Goal: Contribute content: Contribute content

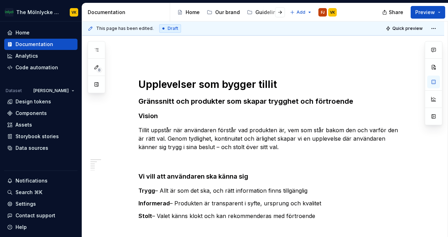
scroll to position [106, 0]
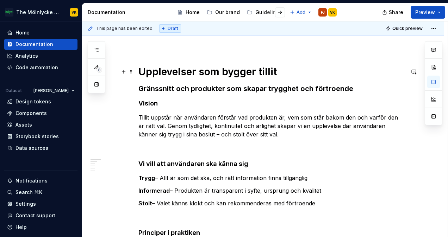
click at [213, 73] on h1 "Upplevelser som bygger tillit" at bounding box center [271, 72] width 266 height 13
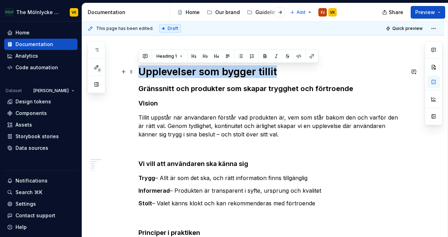
click at [213, 73] on h1 "Upplevelser som bygger tillit" at bounding box center [271, 72] width 266 height 13
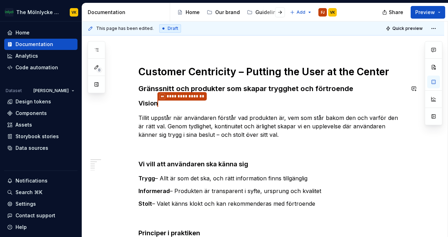
click at [216, 85] on h3 "Gränssnitt och produkter som skapar trygghet och förtroende" at bounding box center [271, 89] width 266 height 10
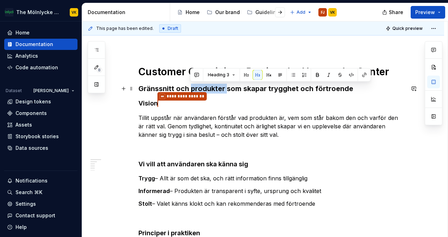
click at [216, 85] on h3 "Gränssnitt och produkter som skapar trygghet och förtroende" at bounding box center [271, 89] width 266 height 10
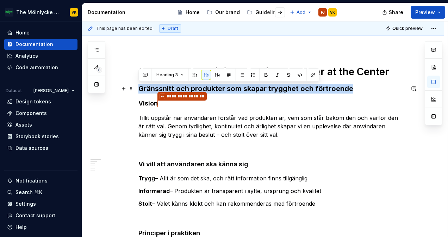
click at [216, 85] on h3 "Gränssnitt och produkter som skapar trygghet och förtroende" at bounding box center [271, 89] width 266 height 10
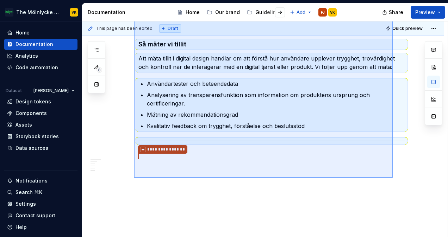
scroll to position [406, 0]
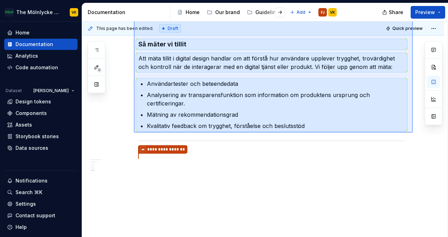
drag, startPoint x: 134, startPoint y: 58, endPoint x: 402, endPoint y: 137, distance: 279.5
click at [412, 133] on div "This page has been edited. Draft Quick preview Design principles At Mölnlycke H…" at bounding box center [265, 129] width 366 height 216
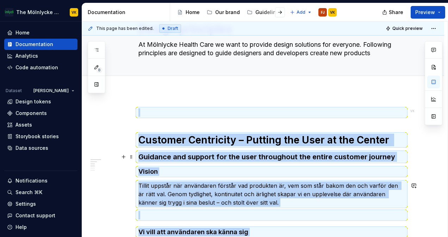
scroll to position [0, 0]
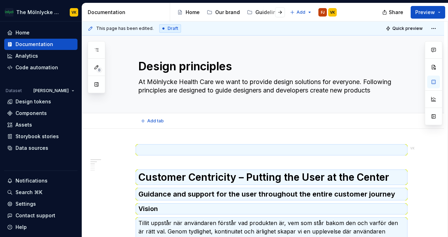
click at [215, 126] on div "Add tab" at bounding box center [263, 120] width 362 height 15
click at [122, 153] on button "button" at bounding box center [124, 150] width 10 height 10
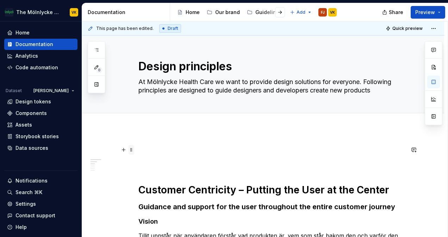
click at [131, 151] on span at bounding box center [132, 150] width 6 height 10
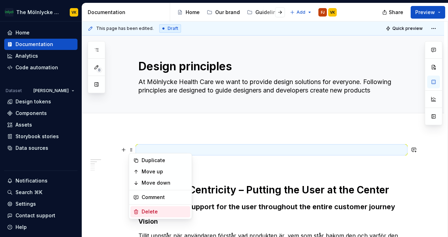
click at [159, 209] on div "Delete" at bounding box center [165, 212] width 46 height 7
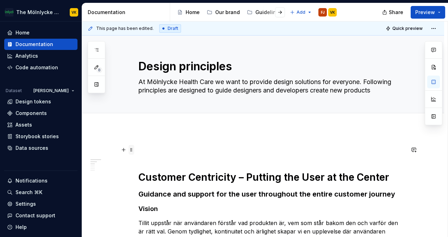
click at [131, 151] on span at bounding box center [132, 150] width 6 height 10
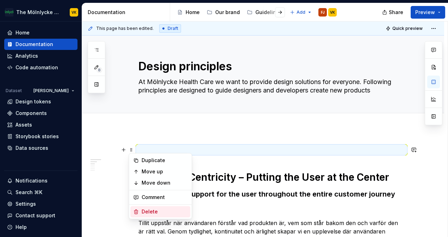
click at [152, 211] on div "Delete" at bounding box center [165, 212] width 46 height 7
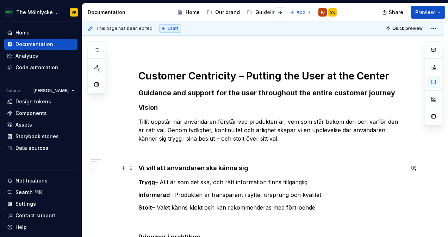
scroll to position [70, 0]
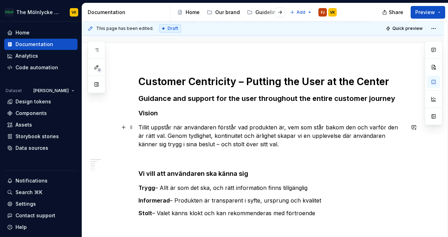
click at [192, 130] on p "Tillit uppstår när användaren förstår vad produkten är, vem som står bakom den …" at bounding box center [271, 135] width 266 height 25
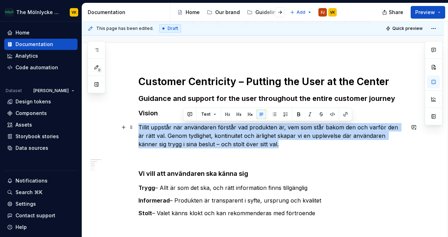
click at [192, 130] on p "Tillit uppstår när användaren förstår vad produkten är, vem som står bakom den …" at bounding box center [271, 135] width 266 height 25
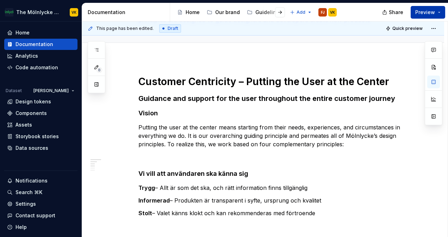
click at [438, 11] on button "Preview" at bounding box center [428, 12] width 35 height 13
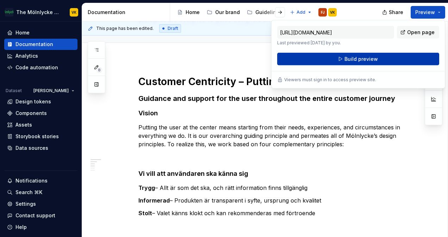
drag, startPoint x: 438, startPoint y: 11, endPoint x: 347, endPoint y: 61, distance: 104.0
click at [347, 61] on span "Build preview" at bounding box center [360, 59] width 33 height 7
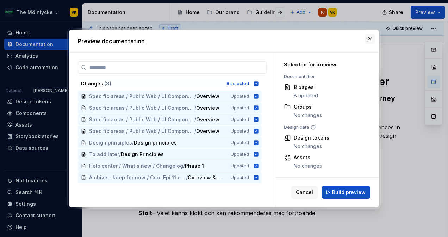
click at [369, 41] on button "button" at bounding box center [370, 39] width 10 height 10
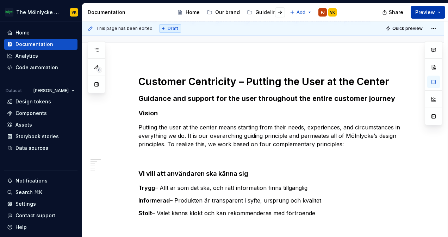
click at [439, 9] on button "Preview" at bounding box center [428, 12] width 35 height 13
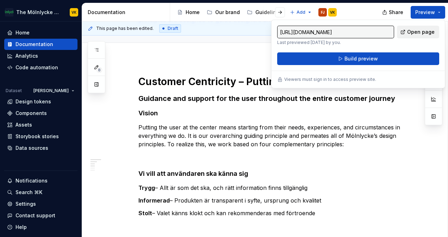
click at [412, 32] on span "Open page" at bounding box center [420, 32] width 27 height 7
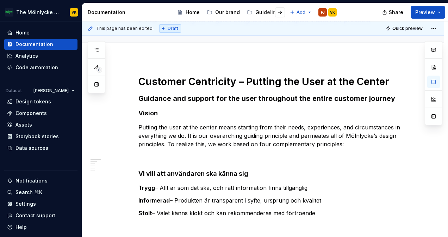
click at [212, 82] on strong "Customer Centricity – Putting the User at the Center" at bounding box center [263, 82] width 251 height 12
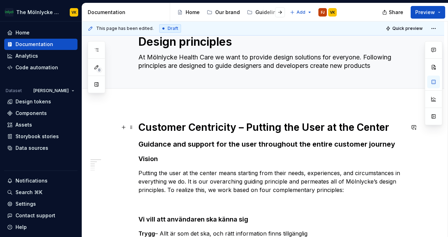
scroll to position [0, 0]
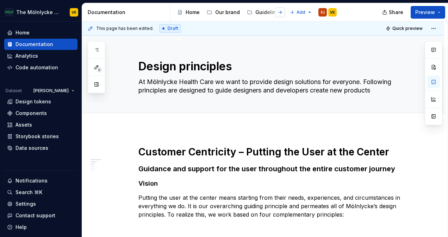
click at [281, 13] on button "button" at bounding box center [280, 12] width 10 height 10
click at [190, 12] on div at bounding box center [186, 12] width 27 height 13
click at [182, 13] on button "button" at bounding box center [181, 12] width 10 height 10
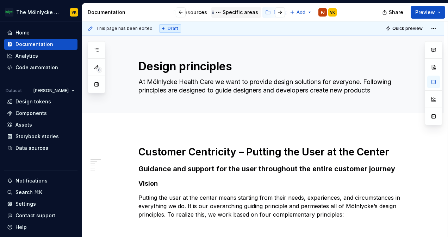
scroll to position [0, 116]
click at [263, 13] on div at bounding box center [274, 12] width 27 height 13
click at [298, 12] on html "The Mölnlycke Experience VK Home Documentation Analytics Code automation Datase…" at bounding box center [224, 118] width 448 height 237
click at [263, 13] on html "The Mölnlycke Experience VK Home Documentation Analytics Code automation Datase…" at bounding box center [224, 118] width 448 height 237
click at [265, 13] on div at bounding box center [274, 12] width 27 height 13
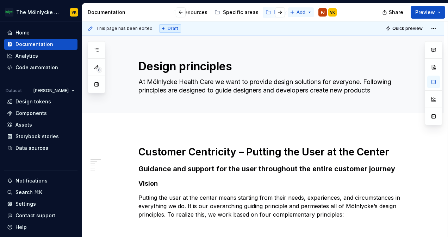
click at [300, 13] on html "The Mölnlycke Experience VK Home Documentation Analytics Code automation Datase…" at bounding box center [224, 118] width 448 height 237
click at [309, 24] on div "New page" at bounding box center [324, 26] width 46 height 7
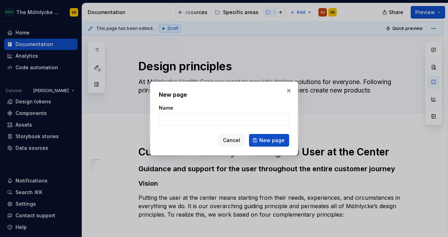
type textarea "*"
click at [187, 121] on input "Name" at bounding box center [224, 119] width 130 height 13
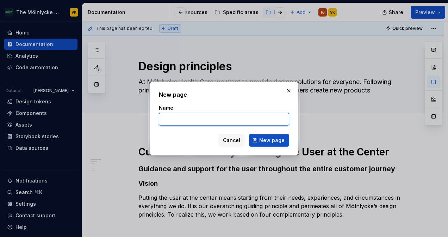
paste input "Circular Design – for People, Planet & Future"
type input "Circular Design – for People, Planet & Future"
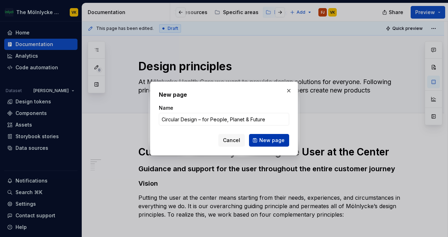
click at [275, 139] on span "New page" at bounding box center [271, 140] width 25 height 7
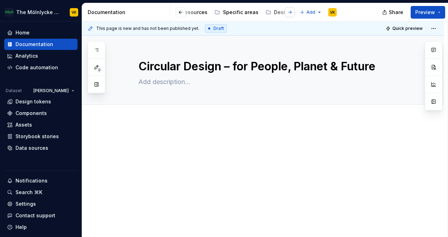
click at [288, 11] on button "button" at bounding box center [290, 12] width 10 height 10
click at [177, 12] on button "button" at bounding box center [181, 12] width 10 height 10
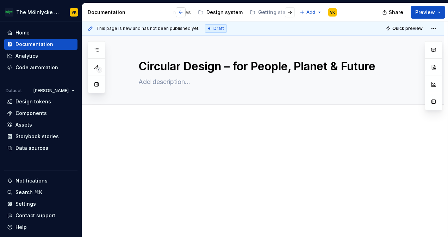
click at [177, 12] on button "button" at bounding box center [181, 12] width 10 height 10
click at [275, 14] on div at bounding box center [284, 12] width 27 height 13
click at [274, 12] on div at bounding box center [284, 12] width 27 height 13
click at [443, 10] on button "Preview" at bounding box center [428, 12] width 35 height 13
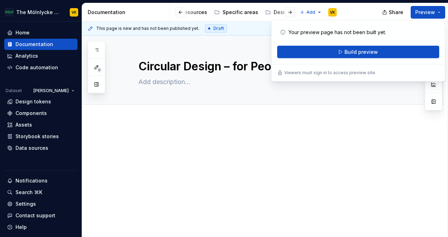
click at [368, 146] on div at bounding box center [271, 150] width 266 height 27
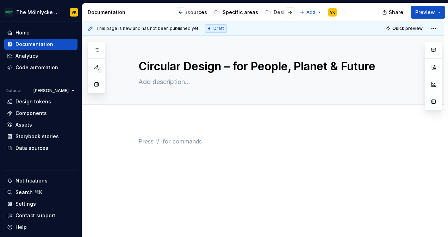
click at [318, 13] on html "The Mölnlycke Experience VK Home Documentation Analytics Code automation Datase…" at bounding box center [224, 118] width 448 height 237
click at [389, 123] on html "The Mölnlycke Experience VK Home Documentation Analytics Code automation Datase…" at bounding box center [224, 118] width 448 height 237
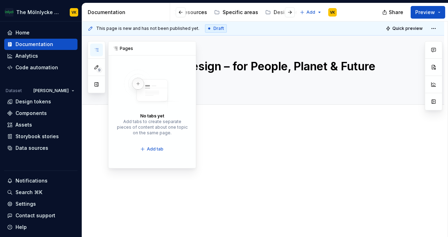
click at [94, 48] on icon "button" at bounding box center [97, 50] width 6 height 6
click at [73, 20] on button "Collapse sidebar" at bounding box center [77, 22] width 10 height 10
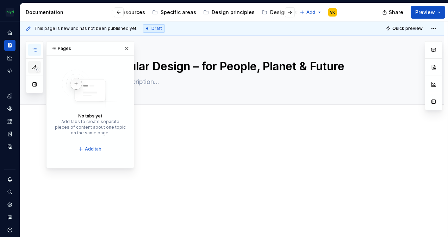
click at [36, 66] on icon "button" at bounding box center [35, 67] width 6 height 6
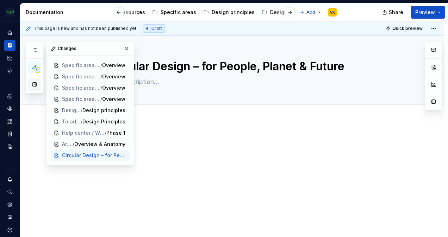
click at [33, 85] on button "button" at bounding box center [34, 84] width 13 height 13
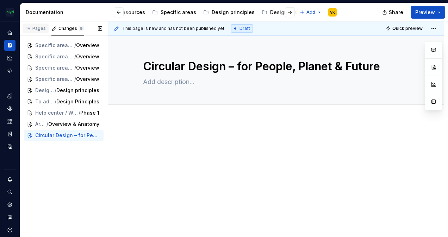
click at [30, 23] on button "Pages" at bounding box center [36, 28] width 26 height 14
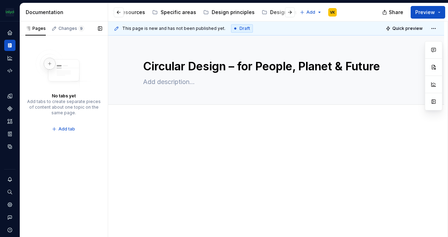
click at [98, 28] on button "button" at bounding box center [100, 29] width 10 height 10
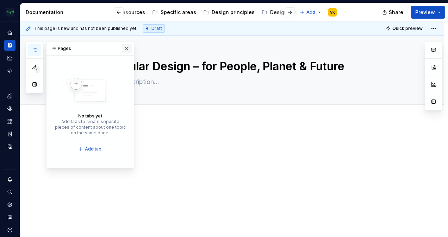
click at [127, 49] on button "button" at bounding box center [127, 49] width 10 height 10
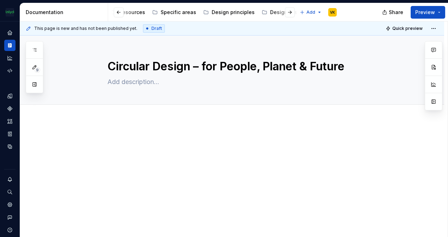
click at [27, 27] on icon at bounding box center [29, 29] width 6 height 6
click at [7, 45] on icon "Documentation" at bounding box center [10, 45] width 6 height 6
click at [11, 31] on icon "Home" at bounding box center [10, 33] width 6 height 6
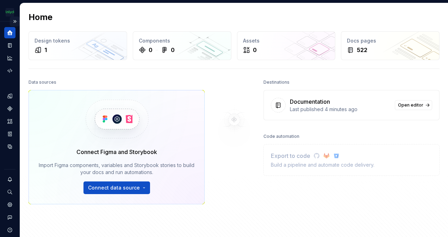
click at [14, 20] on button "Expand sidebar" at bounding box center [15, 22] width 10 height 10
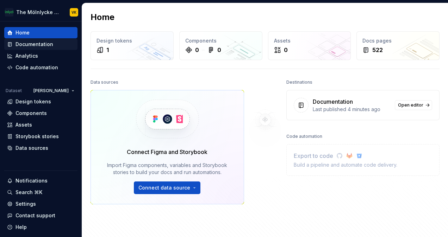
click at [34, 45] on div "Documentation" at bounding box center [34, 44] width 38 height 7
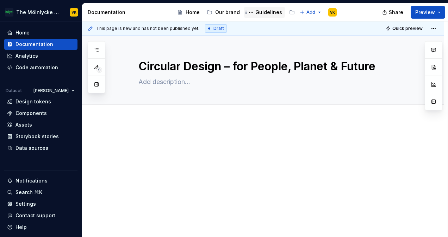
click at [266, 13] on div "Guidelines" at bounding box center [268, 12] width 27 height 7
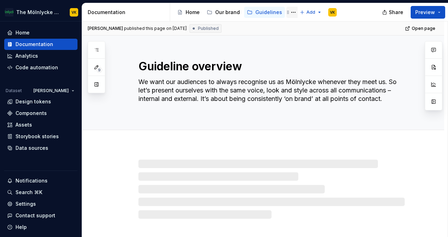
click at [286, 13] on icon "Page tree" at bounding box center [288, 13] width 6 height 6
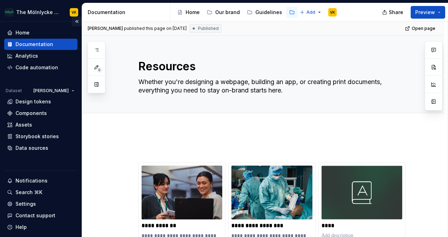
click at [72, 21] on button "Collapse sidebar" at bounding box center [77, 22] width 10 height 10
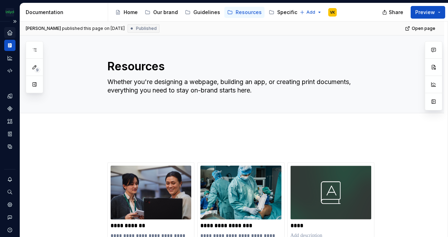
click at [11, 33] on icon "Home" at bounding box center [9, 32] width 5 height 5
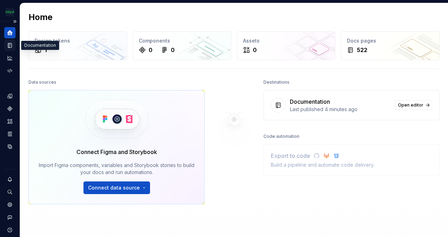
click at [7, 46] on icon "Documentation" at bounding box center [10, 45] width 6 height 6
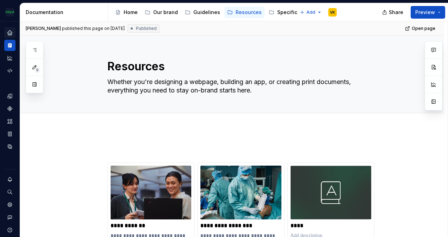
click at [8, 30] on icon "Home" at bounding box center [10, 33] width 6 height 6
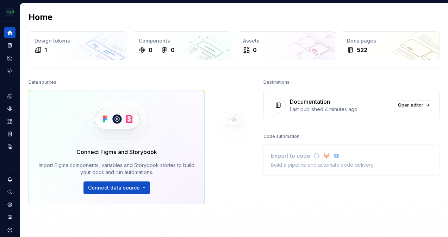
click at [0, 0] on button "Expand sidebar" at bounding box center [0, 0] width 0 height 0
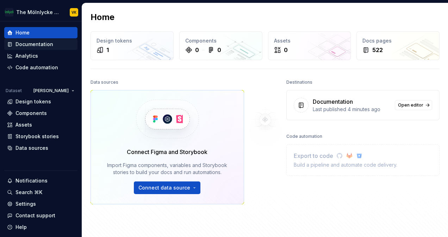
click at [32, 44] on div "Documentation" at bounding box center [34, 44] width 38 height 7
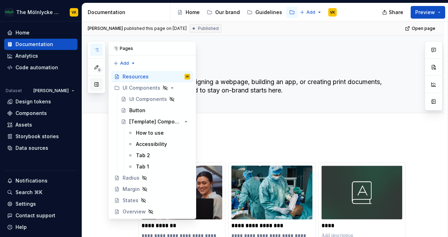
click at [97, 83] on button "button" at bounding box center [96, 84] width 13 height 13
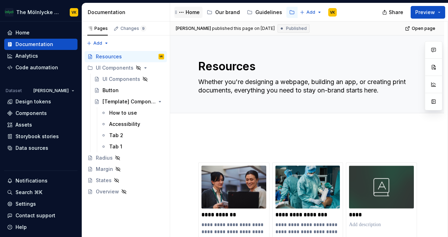
click at [187, 11] on div "Home" at bounding box center [193, 12] width 14 height 7
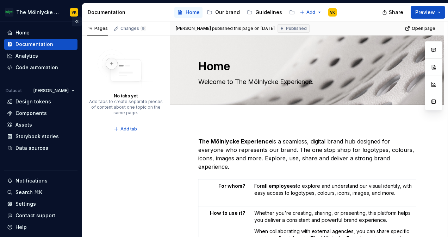
click at [72, 20] on button "Collapse sidebar" at bounding box center [77, 22] width 10 height 10
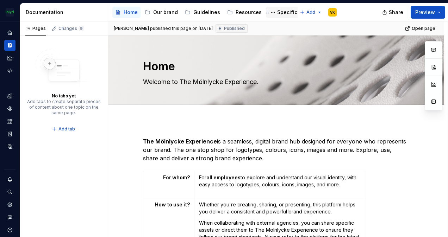
click at [285, 10] on div "Specific areas" at bounding box center [295, 12] width 36 height 7
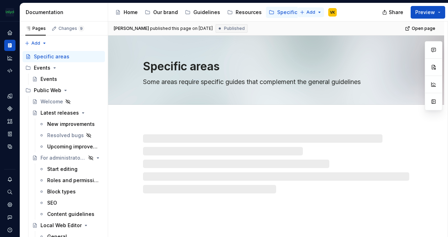
click at [318, 13] on html "The Mölnlycke Experience VK Dataset Eriks brand Documentation Accessibility gui…" at bounding box center [224, 118] width 448 height 237
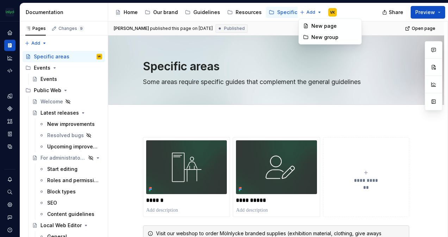
click at [354, 11] on html "The Mölnlycke Experience VK Dataset Eriks brand Documentation Accessibility gui…" at bounding box center [224, 118] width 448 height 237
drag, startPoint x: 122, startPoint y: 14, endPoint x: 112, endPoint y: 24, distance: 14.7
click at [0, 0] on button "Page tree" at bounding box center [0, 0] width 0 height 0
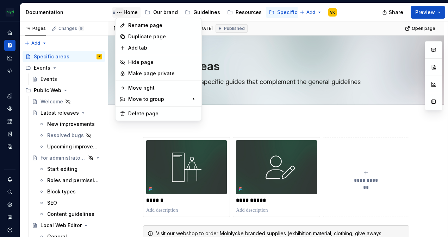
click at [135, 11] on html "The Mölnlycke Experience VK Dataset Eriks brand Documentation Accessibility gui…" at bounding box center [224, 118] width 448 height 237
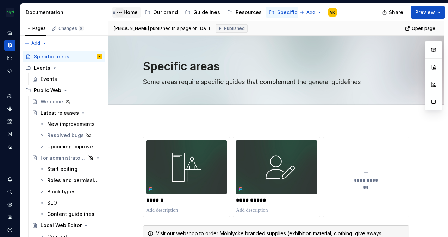
click at [121, 11] on button "Page tree" at bounding box center [119, 12] width 8 height 8
click at [131, 10] on html "The Mölnlycke Experience VK Dataset Eriks brand Documentation Accessibility gui…" at bounding box center [224, 118] width 448 height 237
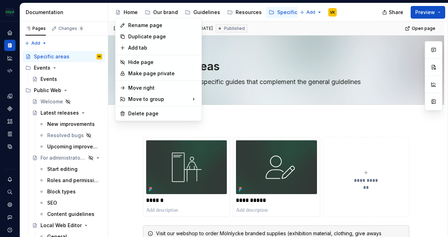
click at [117, 13] on html "The Mölnlycke Experience VK Dataset Eriks brand Documentation Accessibility gui…" at bounding box center [224, 118] width 448 height 237
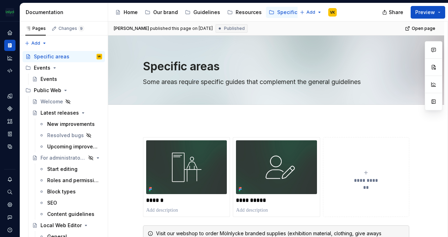
click at [0, 0] on button "Page tree" at bounding box center [0, 0] width 0 height 0
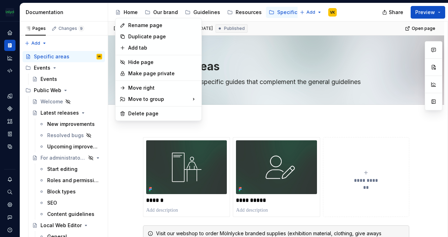
click at [112, 144] on html "The Mölnlycke Experience VK Dataset Eriks brand Documentation Accessibility gui…" at bounding box center [224, 118] width 448 height 237
type textarea "*"
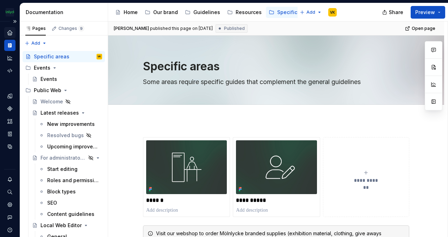
click at [11, 35] on icon "Home" at bounding box center [9, 32] width 5 height 5
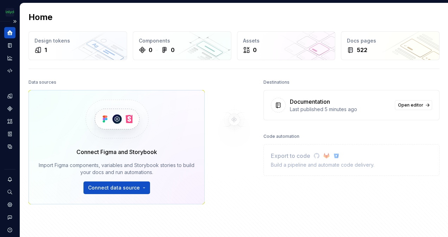
click at [11, 32] on icon "Home" at bounding box center [9, 32] width 5 height 5
click at [11, 20] on button "Expand sidebar" at bounding box center [15, 22] width 10 height 10
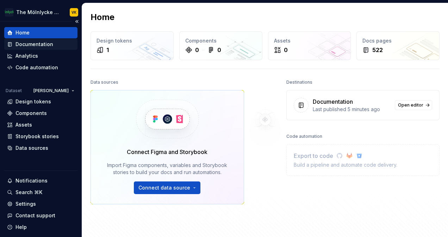
click at [24, 44] on div "Documentation" at bounding box center [34, 44] width 38 height 7
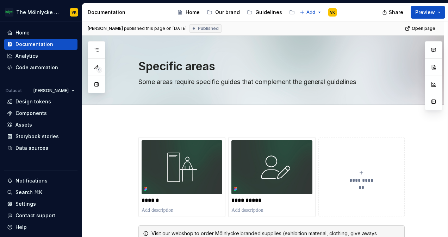
drag, startPoint x: 215, startPoint y: 11, endPoint x: 241, endPoint y: 10, distance: 26.4
click at [0, 0] on button "Page tree" at bounding box center [0, 0] width 0 height 0
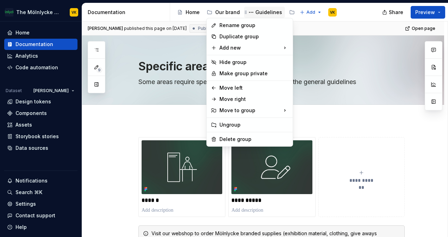
click at [261, 13] on html "The Mölnlycke Experience VK Home Documentation Analytics Code automation Datase…" at bounding box center [224, 118] width 448 height 237
type textarea "*"
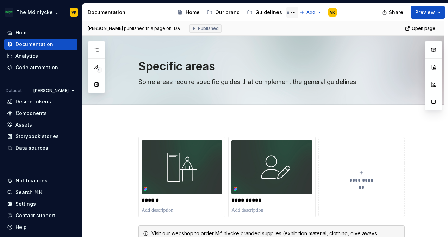
click at [264, 12] on div "Guidelines" at bounding box center [268, 12] width 27 height 7
click at [289, 14] on button "Page tree" at bounding box center [293, 12] width 8 height 8
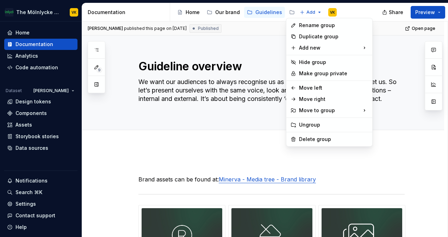
click at [259, 53] on html "The Mölnlycke Experience VK Home Documentation Analytics Code automation Datase…" at bounding box center [224, 118] width 448 height 237
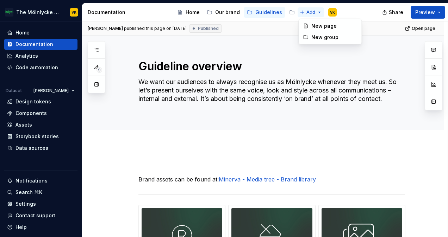
click at [321, 12] on html "The Mölnlycke Experience VK Home Documentation Analytics Code automation Datase…" at bounding box center [224, 118] width 448 height 237
click at [261, 53] on html "The Mölnlycke Experience VK Home Documentation Analytics Code automation Datase…" at bounding box center [224, 118] width 448 height 237
click at [73, 20] on button "Collapse sidebar" at bounding box center [77, 22] width 10 height 10
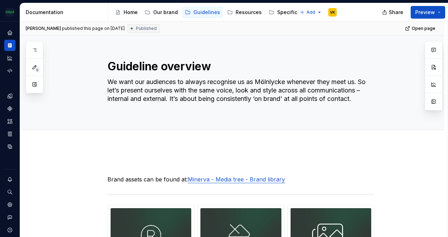
click at [317, 32] on div "[PERSON_NAME] published this page on [DATE] Published Open page" at bounding box center [232, 28] width 424 height 14
click at [87, 15] on div "Documentation" at bounding box center [65, 12] width 79 height 7
click at [433, 101] on button "button" at bounding box center [433, 101] width 13 height 13
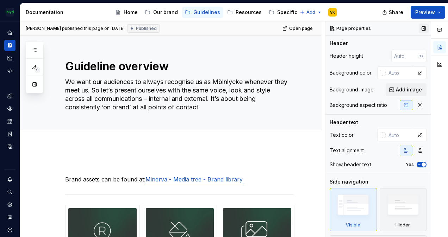
click at [419, 27] on button "button" at bounding box center [424, 29] width 10 height 10
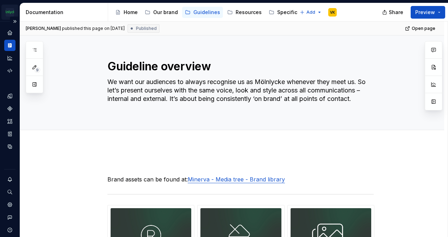
click at [13, 12] on html "The Mölnlycke Experience VK Dataset Eriks brand Documentation Accessibility gui…" at bounding box center [224, 118] width 448 height 237
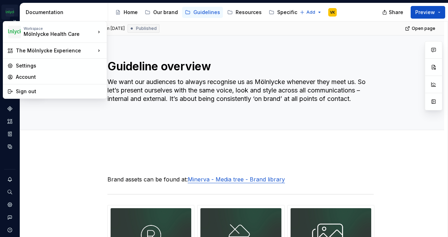
click at [13, 11] on html "The Mölnlycke Experience VK Dataset Eriks brand Documentation Accessibility gui…" at bounding box center [224, 118] width 448 height 237
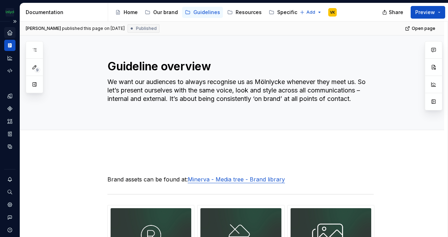
click at [11, 34] on icon "Home" at bounding box center [9, 32] width 5 height 5
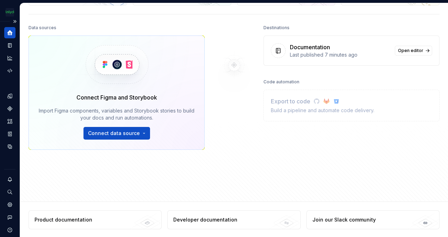
scroll to position [19, 0]
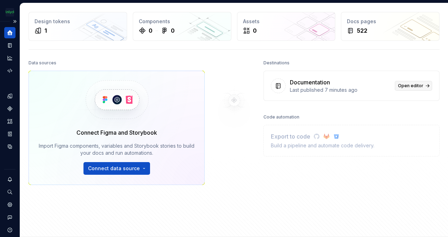
click at [409, 87] on span "Open editor" at bounding box center [410, 86] width 25 height 6
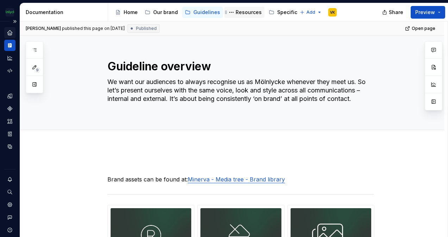
click at [236, 13] on div "Resources" at bounding box center [249, 12] width 26 height 7
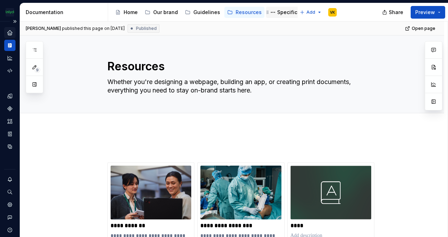
click at [283, 14] on div "Specific areas" at bounding box center [295, 12] width 36 height 7
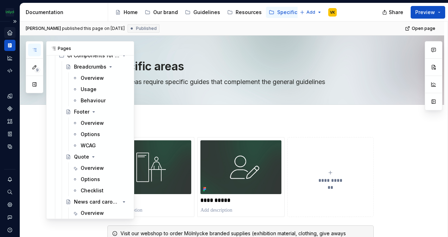
scroll to position [4475, 0]
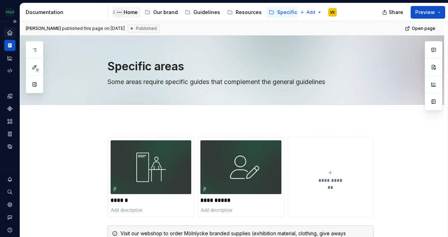
click at [120, 11] on button "Page tree" at bounding box center [119, 12] width 8 height 8
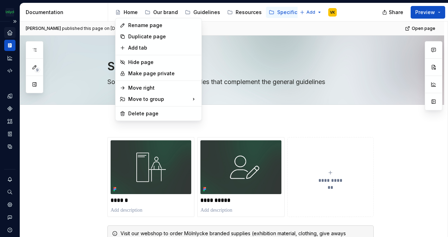
click at [129, 11] on html "The Mölnlycke Experience VK Dataset Eriks brand Documentation Accessibility gui…" at bounding box center [224, 118] width 448 height 237
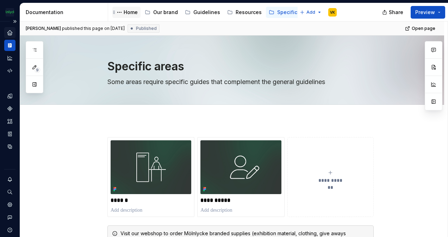
click at [131, 10] on div "Home" at bounding box center [131, 12] width 14 height 7
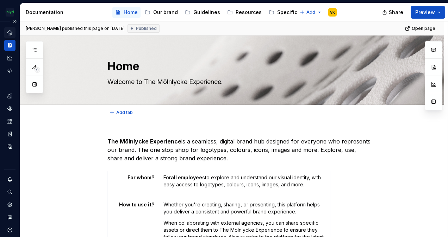
type textarea "*"
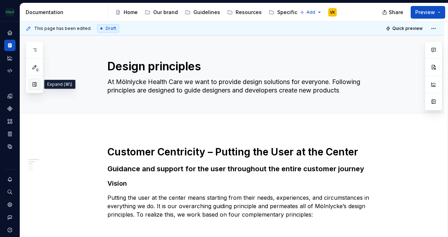
click at [29, 84] on button "button" at bounding box center [34, 84] width 13 height 13
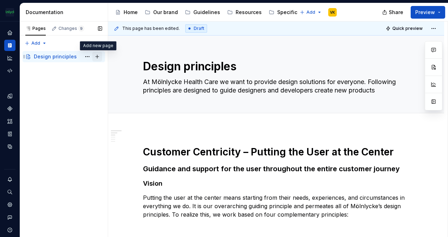
click at [97, 56] on button "Page tree" at bounding box center [97, 57] width 10 height 10
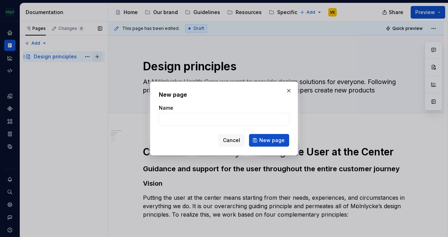
type textarea "*"
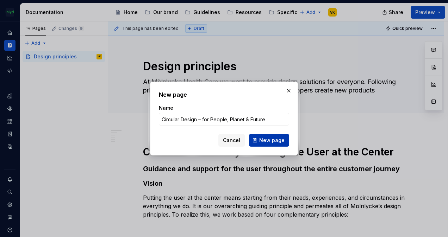
type input "Circular Design – for People, Planet & Future"
click at [265, 143] on span "New page" at bounding box center [271, 140] width 25 height 7
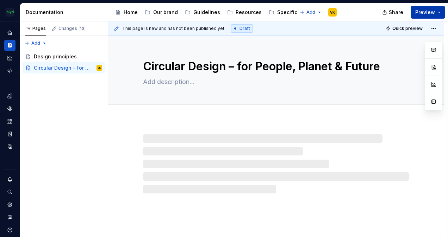
click at [440, 11] on button "Preview" at bounding box center [428, 12] width 35 height 13
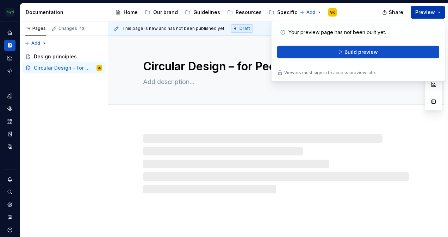
click at [440, 13] on button "Preview" at bounding box center [428, 12] width 35 height 13
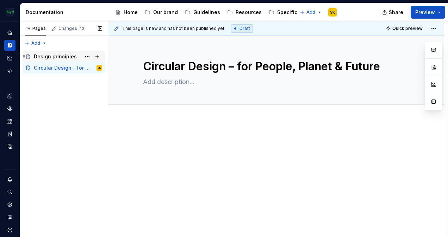
click at [63, 54] on div "Design principles" at bounding box center [55, 56] width 43 height 7
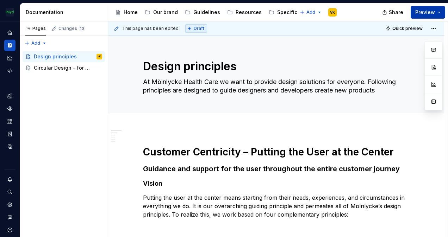
click at [443, 13] on button "Preview" at bounding box center [428, 12] width 35 height 13
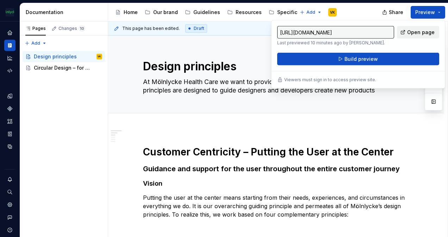
click at [414, 31] on span "Open page" at bounding box center [420, 32] width 27 height 7
click at [74, 102] on div "Pages Changes 10 Add Accessibility guide for tree Page tree. Navigate the tree …" at bounding box center [64, 129] width 88 height 216
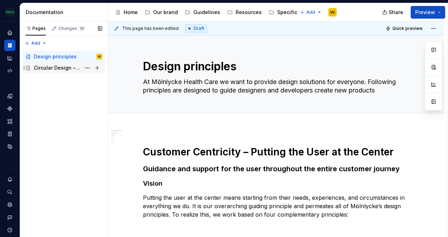
click at [60, 67] on div "Circular Design – for People, Planet & Future" at bounding box center [57, 67] width 47 height 7
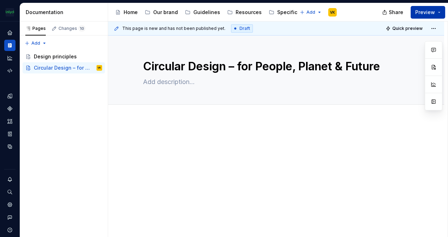
click at [438, 11] on button "Preview" at bounding box center [428, 12] width 35 height 13
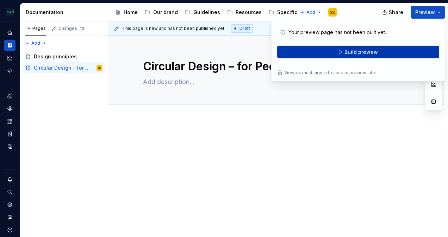
click at [373, 52] on span "Build preview" at bounding box center [360, 52] width 33 height 7
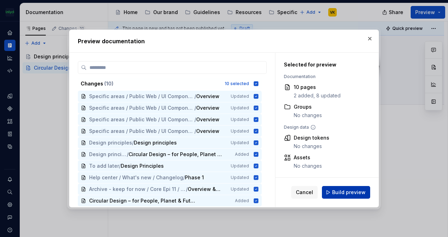
click at [338, 190] on span "Build preview" at bounding box center [348, 192] width 33 height 7
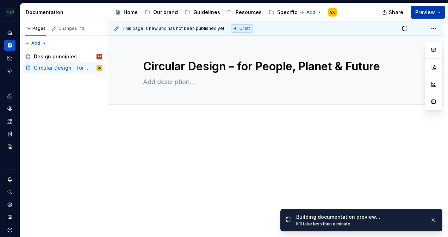
click at [440, 8] on button "Preview" at bounding box center [428, 12] width 35 height 13
click at [65, 56] on div "Design principles" at bounding box center [55, 56] width 43 height 7
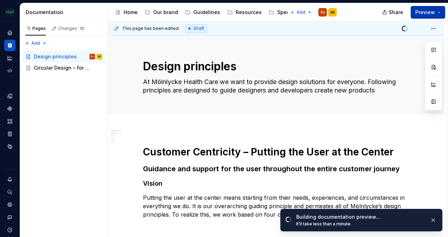
click at [441, 10] on button "Preview" at bounding box center [428, 12] width 35 height 13
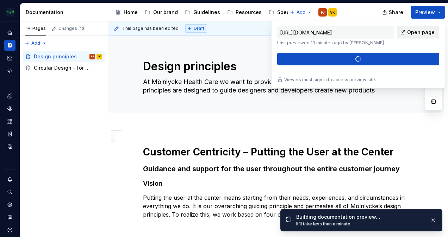
click at [418, 36] on link "Open page" at bounding box center [418, 32] width 42 height 13
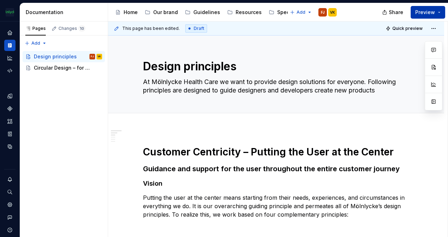
click at [437, 11] on button "Preview" at bounding box center [428, 12] width 35 height 13
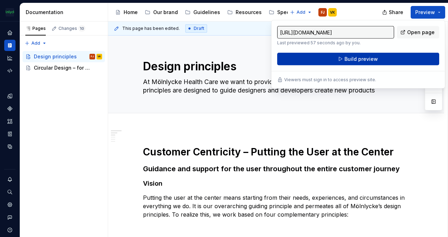
drag, startPoint x: 437, startPoint y: 11, endPoint x: 368, endPoint y: 58, distance: 83.3
click at [368, 58] on span "Build preview" at bounding box center [360, 59] width 33 height 7
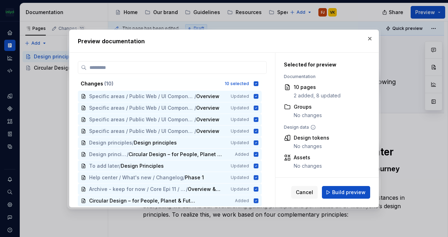
click at [356, 192] on span "Build preview" at bounding box center [348, 192] width 33 height 7
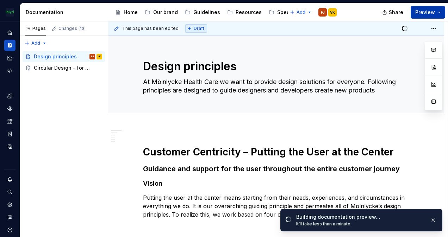
click at [440, 6] on button "Preview" at bounding box center [428, 12] width 35 height 13
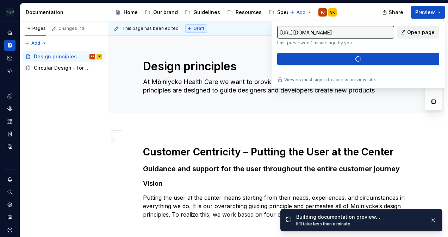
click at [422, 31] on span "Open page" at bounding box center [420, 32] width 27 height 7
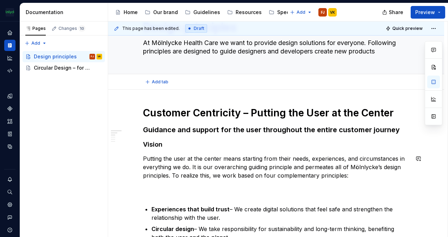
scroll to position [35, 0]
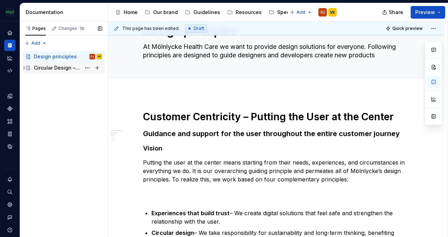
click at [78, 67] on div "Circular Design – for People, Planet & Future" at bounding box center [57, 67] width 47 height 7
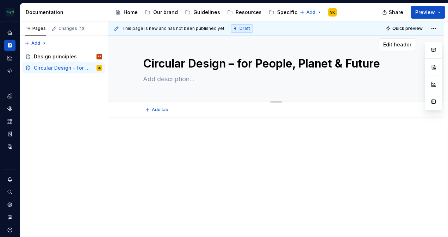
scroll to position [6, 0]
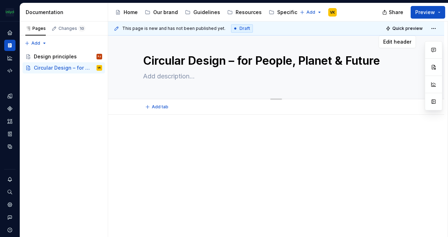
click at [164, 77] on textarea at bounding box center [275, 76] width 266 height 11
paste textarea "Design Solutions with Low Environmental Impact"
type textarea "*"
type textarea "Design Solutions with Low Environmental Impact"
type textarea "*"
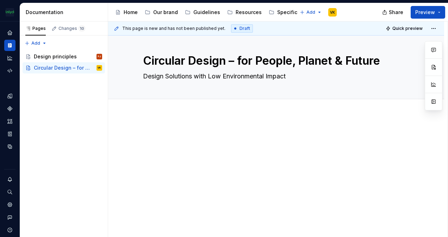
type textarea "Design Solutions with Low Environmental Impact"
click at [162, 130] on div at bounding box center [276, 176] width 336 height 123
type textarea "*"
click at [155, 142] on div at bounding box center [276, 145] width 266 height 27
click at [152, 137] on p at bounding box center [276, 136] width 266 height 8
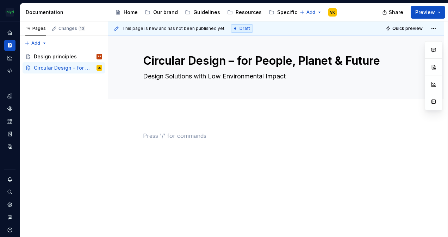
click at [151, 138] on p at bounding box center [276, 136] width 266 height 8
click at [171, 133] on p at bounding box center [276, 136] width 266 height 8
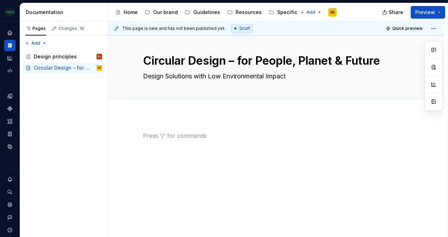
click at [153, 132] on p at bounding box center [276, 136] width 266 height 8
click at [127, 136] on button "button" at bounding box center [128, 136] width 10 height 10
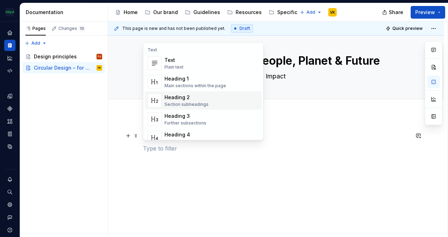
scroll to position [35, 0]
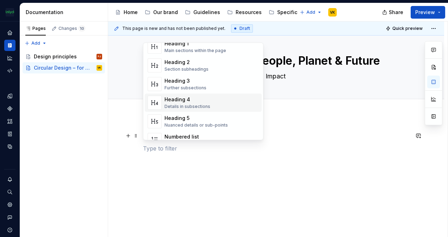
click at [190, 103] on div "Heading 4" at bounding box center [187, 99] width 46 height 7
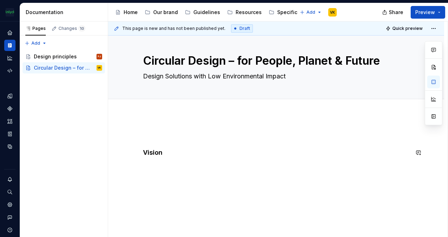
click at [148, 174] on div "Vision" at bounding box center [276, 176] width 336 height 123
click at [129, 166] on div "Vision" at bounding box center [276, 176] width 336 height 123
click at [126, 166] on button "button" at bounding box center [128, 167] width 10 height 10
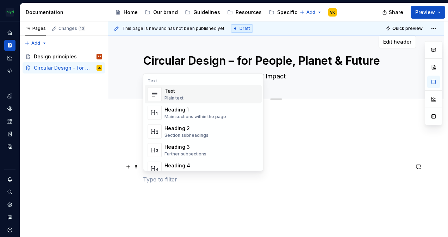
click at [183, 94] on div "Text Plain text" at bounding box center [211, 94] width 94 height 14
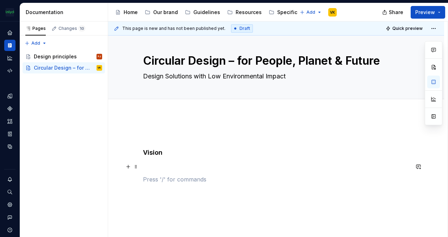
click at [149, 166] on p at bounding box center [276, 167] width 266 height 8
click at [151, 165] on p at bounding box center [276, 167] width 266 height 8
click at [129, 167] on button "button" at bounding box center [128, 167] width 10 height 10
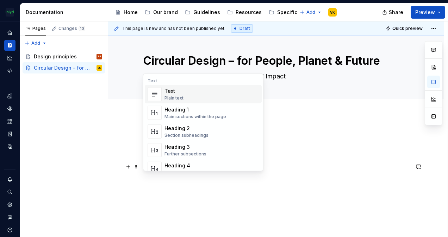
click at [182, 92] on div "Text" at bounding box center [173, 91] width 19 height 7
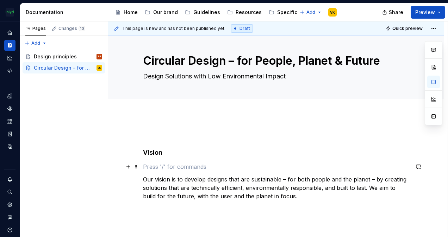
click at [159, 167] on p at bounding box center [276, 167] width 266 height 8
click at [136, 169] on span at bounding box center [136, 167] width 6 height 10
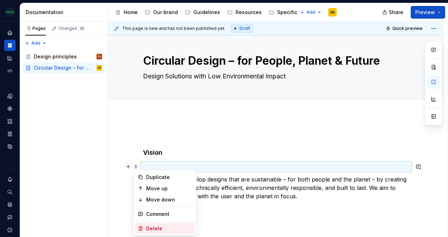
click at [154, 227] on div "Delete" at bounding box center [169, 228] width 46 height 7
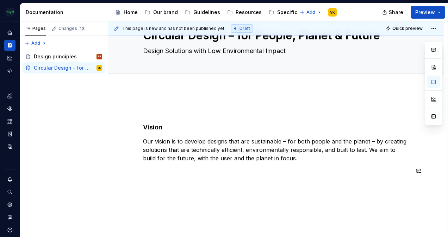
scroll to position [48, 0]
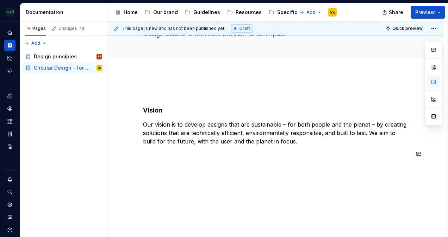
click at [141, 164] on div "Vision Our vision is to develop designs that are sustainable – for both people …" at bounding box center [276, 156] width 336 height 166
click at [128, 155] on button "button" at bounding box center [128, 154] width 10 height 10
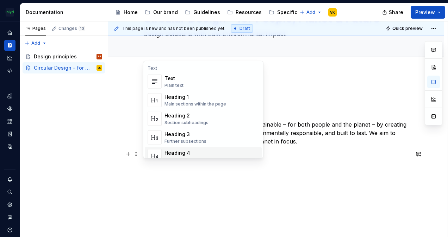
click at [195, 152] on div "Heading 4" at bounding box center [187, 153] width 46 height 7
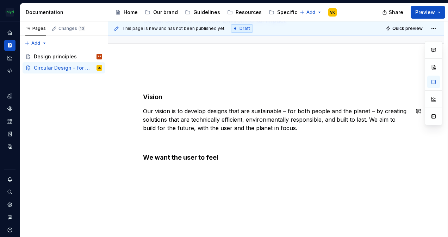
scroll to position [65, 0]
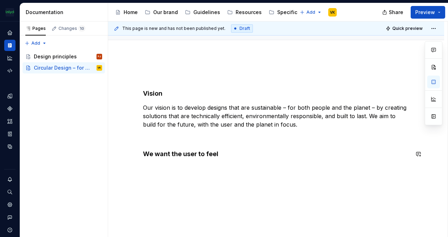
click at [180, 172] on div "Vision Our vision is to develop designs that are sustainable – for both people …" at bounding box center [276, 147] width 336 height 182
click at [134, 163] on div "Vision Our vision is to develop designs that are sustainable – for both people …" at bounding box center [276, 147] width 336 height 182
click at [130, 169] on button "button" at bounding box center [128, 168] width 10 height 10
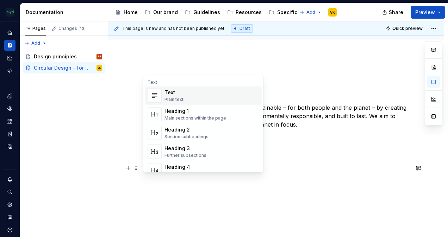
click at [175, 92] on div "Text" at bounding box center [173, 92] width 19 height 7
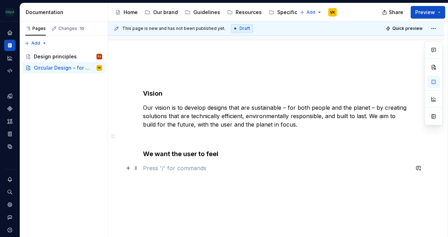
click at [149, 169] on p at bounding box center [276, 168] width 266 height 8
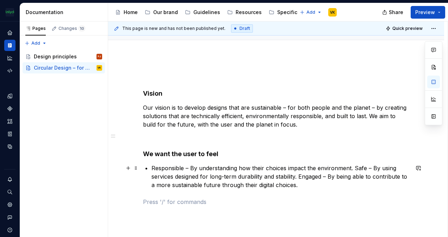
click at [153, 168] on p "Responsible – By understanding how their choices impact the environment. Safe –…" at bounding box center [280, 176] width 258 height 25
click at [154, 166] on p "Responsible – By understanding how their choices impact the environment. Safe –…" at bounding box center [280, 176] width 258 height 25
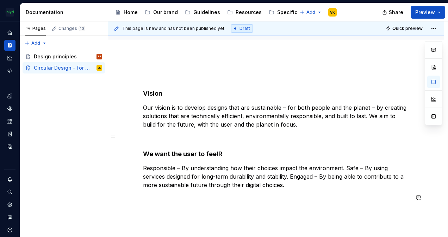
click at [170, 207] on div "Vision Our vision is to develop designs that are sustainable – for both people …" at bounding box center [276, 142] width 266 height 138
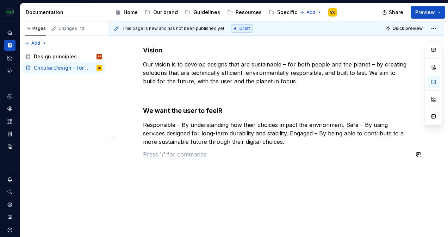
scroll to position [108, 0]
click at [126, 155] on button "button" at bounding box center [128, 154] width 10 height 10
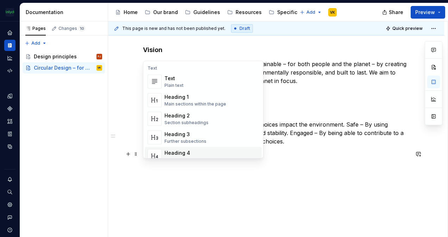
click at [197, 148] on span "Heading 4 Details in subsections" at bounding box center [203, 156] width 117 height 18
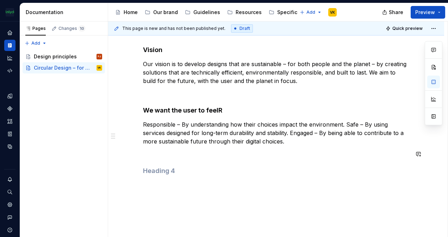
click at [154, 160] on div "Vision Our vision is to develop designs that are sustainable – for both people …" at bounding box center [276, 102] width 266 height 147
click at [151, 181] on div "Vision Our vision is to develop designs that are sustainable – for both people …" at bounding box center [276, 106] width 266 height 155
click at [146, 187] on div "Vision Our vision is to develop designs that are sustainable – for both people …" at bounding box center [276, 133] width 336 height 243
click at [132, 186] on button "button" at bounding box center [128, 185] width 10 height 10
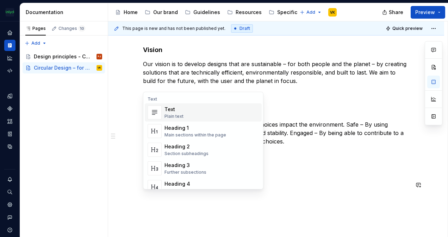
click at [183, 110] on div "Text Plain text" at bounding box center [211, 113] width 94 height 14
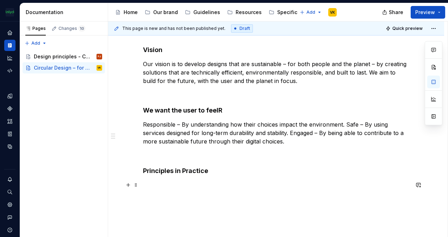
click at [154, 185] on p at bounding box center [276, 185] width 266 height 8
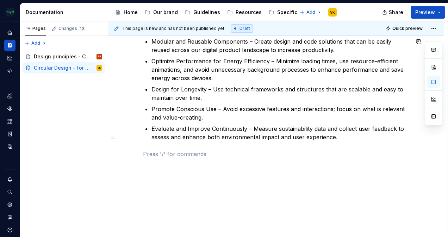
scroll to position [252, 0]
click at [126, 153] on button "button" at bounding box center [128, 154] width 10 height 10
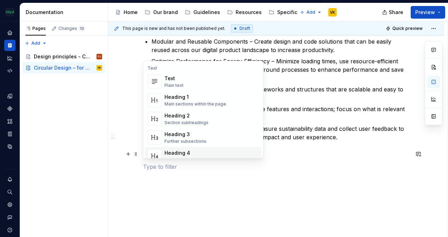
click at [193, 155] on div "Heading 4" at bounding box center [187, 153] width 46 height 7
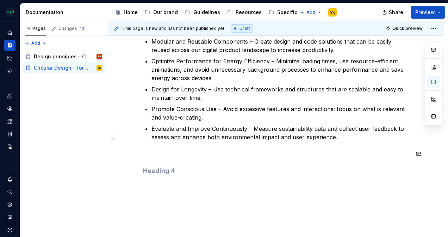
click at [151, 164] on div "Vision Our vision is to develop designs that are sustainable – for both people …" at bounding box center [276, 30] width 266 height 290
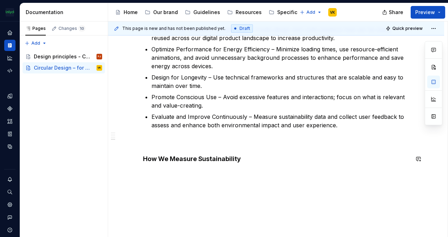
scroll to position [269, 0]
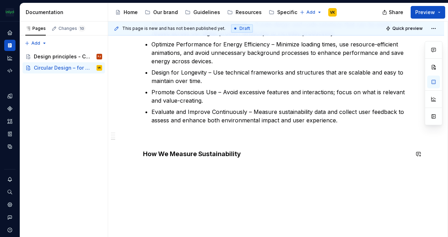
click at [157, 170] on div "Vision Our vision is to develop designs that are sustainable – for both people …" at bounding box center [276, 44] width 336 height 387
click at [128, 170] on button "button" at bounding box center [128, 168] width 10 height 10
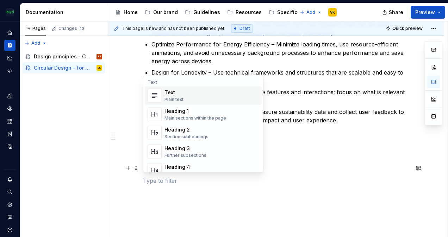
click at [178, 91] on div "Text" at bounding box center [173, 92] width 19 height 7
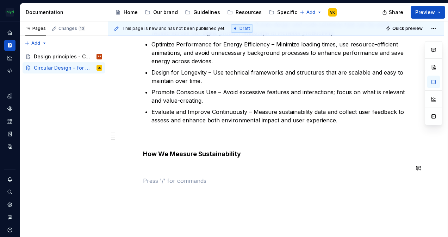
click at [158, 173] on div "Vision Our vision is to develop designs that are sustainable – for both people …" at bounding box center [276, 26] width 266 height 317
click at [150, 167] on p at bounding box center [276, 168] width 266 height 8
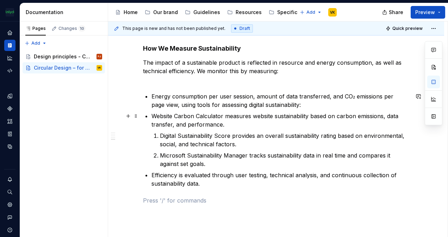
scroll to position [340, 0]
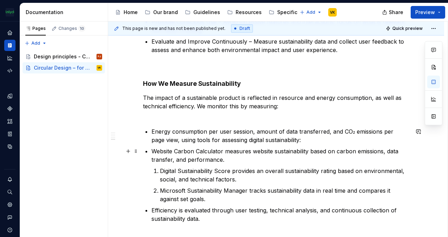
click at [151, 149] on p "Website Carbon Calculator measures website sustainability based on carbon emiss…" at bounding box center [280, 155] width 258 height 17
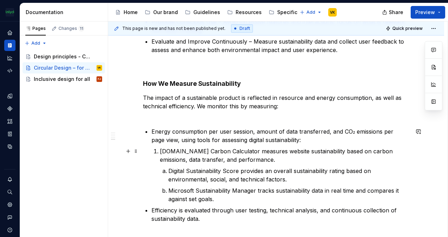
click at [166, 149] on p "1.Website Carbon Calculator measures website sustainability based on carbon emi…" at bounding box center [284, 155] width 249 height 17
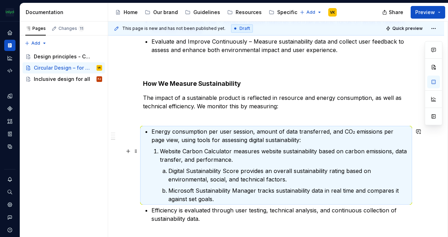
click at [170, 152] on p "Website Carbon Calculator measures website sustainability based on carbon emiss…" at bounding box center [284, 155] width 249 height 17
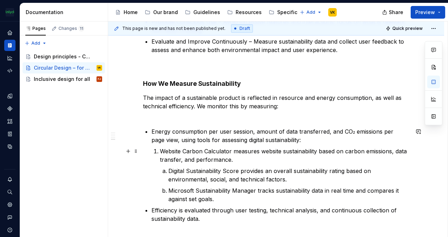
click at [161, 149] on p "Website Carbon Calculator measures website sustainability based on carbon emiss…" at bounding box center [284, 155] width 249 height 17
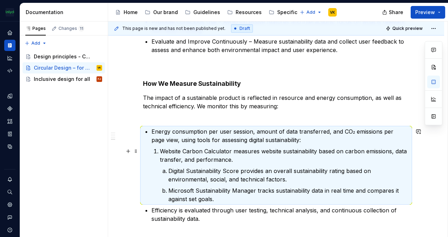
click at [160, 149] on p "Website Carbon Calculator measures website sustainability based on carbon emiss…" at bounding box center [284, 155] width 249 height 17
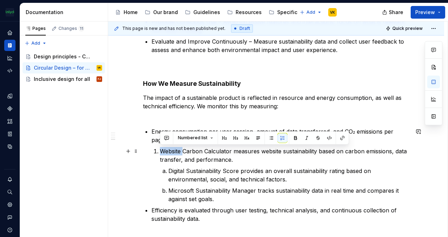
click at [160, 149] on p "Website Carbon Calculator measures website sustainability based on carbon emiss…" at bounding box center [284, 155] width 249 height 17
click at [280, 138] on button "button" at bounding box center [283, 138] width 10 height 10
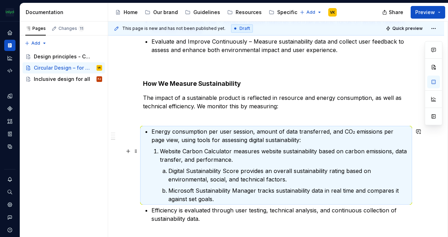
click at [207, 158] on p "Website Carbon Calculator measures website sustainability based on carbon emiss…" at bounding box center [284, 155] width 249 height 17
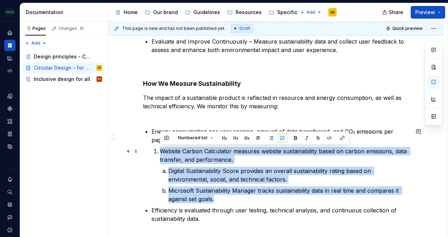
drag, startPoint x: 216, startPoint y: 196, endPoint x: 152, endPoint y: 154, distance: 76.5
click at [152, 154] on li "Energy consumption per user session, amount of data transferred, and CO₂ emissi…" at bounding box center [280, 166] width 258 height 76
click at [279, 139] on button "button" at bounding box center [283, 138] width 10 height 10
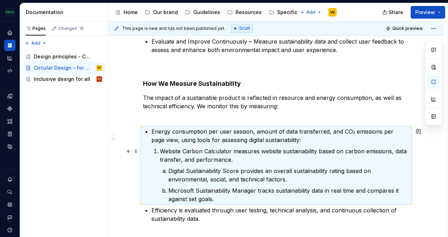
click at [160, 150] on li "Website Carbon Calculator measures website sustainability based on carbon emiss…" at bounding box center [284, 175] width 249 height 56
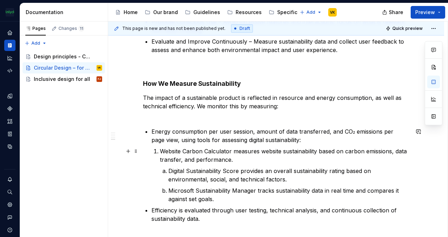
click at [163, 151] on p "Website Carbon Calculator measures website sustainability based on carbon emiss…" at bounding box center [284, 155] width 249 height 17
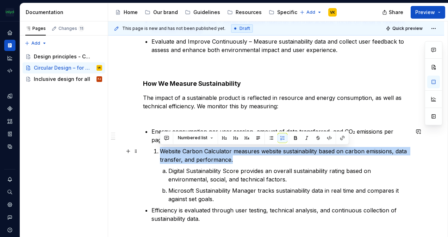
drag, startPoint x: 159, startPoint y: 151, endPoint x: 241, endPoint y: 160, distance: 82.5
click at [238, 160] on li "Website Carbon Calculator measures website sustainability based on carbon emiss…" at bounding box center [284, 175] width 249 height 56
click at [283, 140] on button "button" at bounding box center [283, 138] width 10 height 10
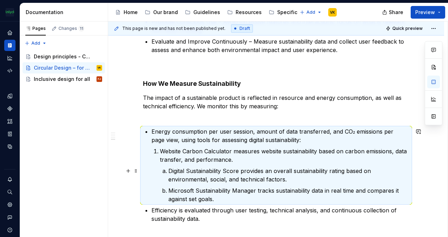
click at [259, 192] on p "Microsoft Sustainability Manager tracks sustainability data in real time and co…" at bounding box center [288, 195] width 241 height 17
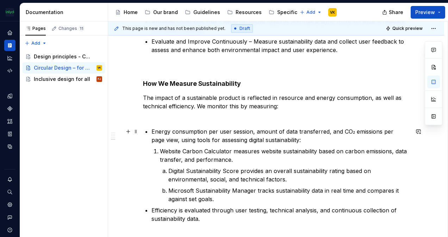
click at [162, 146] on li "Energy consumption per user session, amount of data transferred, and CO₂ emissi…" at bounding box center [280, 166] width 258 height 76
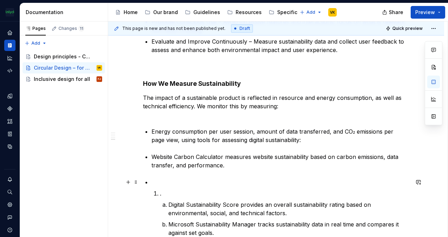
click at [165, 188] on li ". Digital Sustainability Score provides an overall sustainability rating based …" at bounding box center [280, 207] width 258 height 59
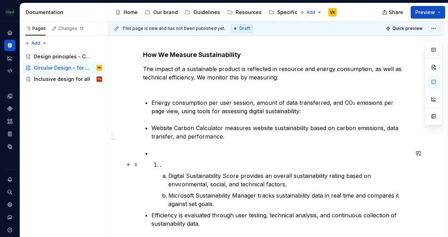
scroll to position [410, 0]
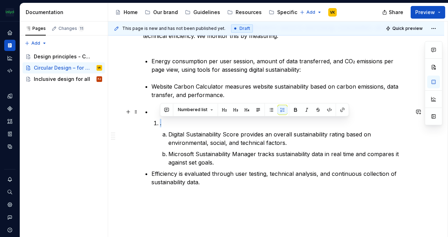
drag, startPoint x: 168, startPoint y: 120, endPoint x: 147, endPoint y: 118, distance: 20.9
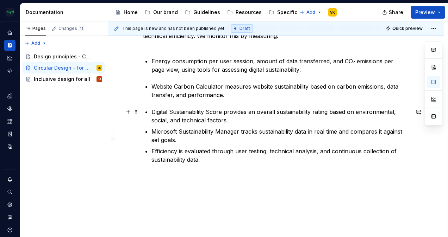
click at [171, 108] on p "Digital Sustainability Score provides an overall sustainability rating based on…" at bounding box center [280, 116] width 258 height 17
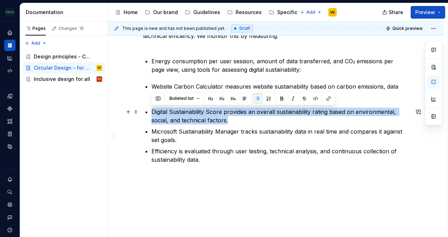
drag, startPoint x: 213, startPoint y: 120, endPoint x: 153, endPoint y: 113, distance: 61.0
click at [153, 113] on p "Digital Sustainability Score provides an overall sustainability rating based on…" at bounding box center [280, 116] width 258 height 17
copy p "Digital Sustainability Score provides an overall sustainability rating based on…"
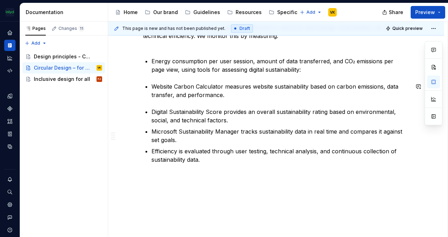
click at [229, 90] on p "Website Carbon Calculator measures website sustainability based on carbon emiss…" at bounding box center [280, 90] width 258 height 17
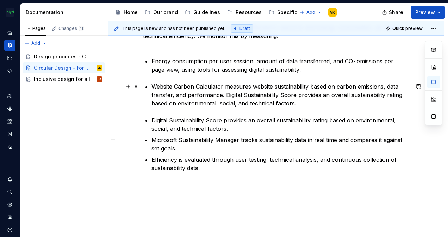
click at [225, 95] on p "Website Carbon Calculator measures website sustainability based on carbon emiss…" at bounding box center [280, 94] width 258 height 25
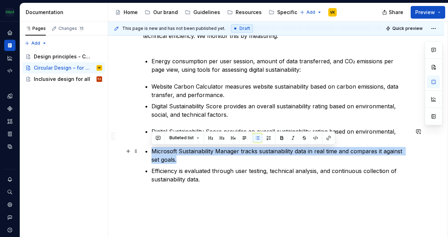
drag, startPoint x: 178, startPoint y: 158, endPoint x: 145, endPoint y: 151, distance: 33.2
copy p "Microsoft Sustainability Manager tracks sustainability data in real time and co…"
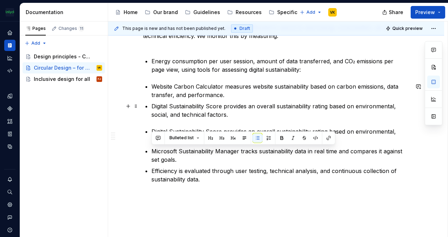
click at [236, 115] on p "Digital Sustainability Score provides an overall sustainability rating based on…" at bounding box center [280, 110] width 258 height 17
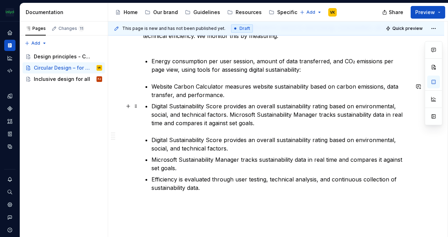
click at [230, 112] on p "Digital Sustainability Score provides an overall sustainability rating based on…" at bounding box center [280, 114] width 258 height 25
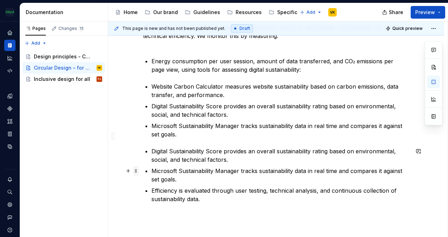
click at [135, 169] on span at bounding box center [136, 171] width 6 height 10
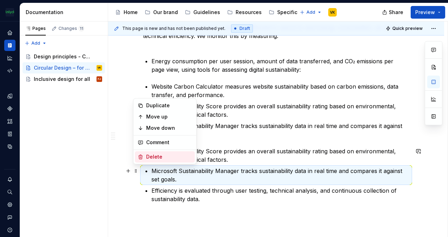
click at [147, 158] on div "Delete" at bounding box center [169, 157] width 46 height 7
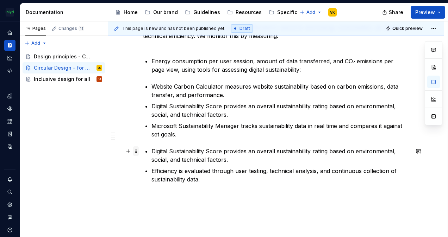
click at [134, 148] on span at bounding box center [136, 152] width 6 height 10
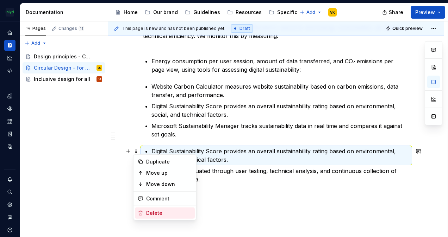
click at [163, 215] on div "Delete" at bounding box center [169, 213] width 46 height 7
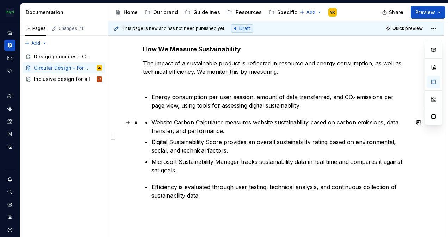
scroll to position [375, 0]
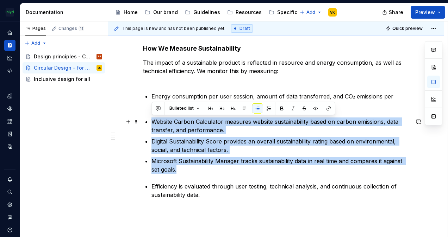
drag, startPoint x: 181, startPoint y: 170, endPoint x: 147, endPoint y: 122, distance: 58.6
click at [151, 122] on ul "Website Carbon Calculator measures website sustainability based on carbon emiss…" at bounding box center [280, 146] width 258 height 56
click at [259, 108] on button "button" at bounding box center [258, 109] width 10 height 10
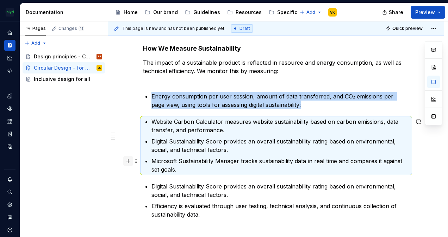
click at [128, 161] on button "button" at bounding box center [128, 161] width 10 height 10
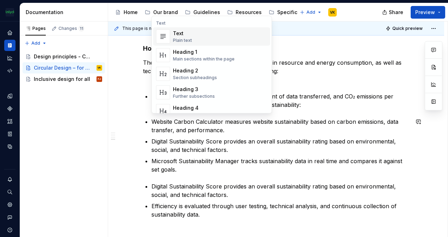
click at [207, 170] on p "Microsoft Sustainability Manager tracks sustainability data in real time and co…" at bounding box center [280, 165] width 258 height 17
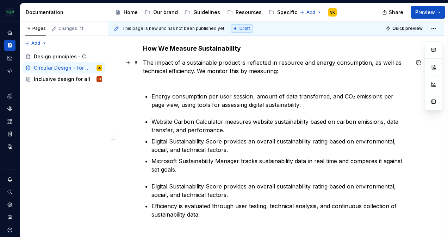
scroll to position [304, 0]
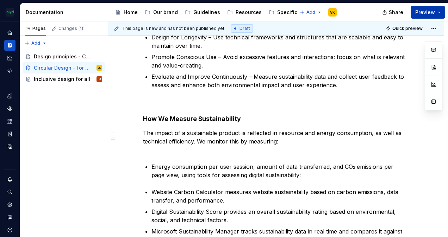
click at [440, 8] on button "Preview" at bounding box center [428, 12] width 35 height 13
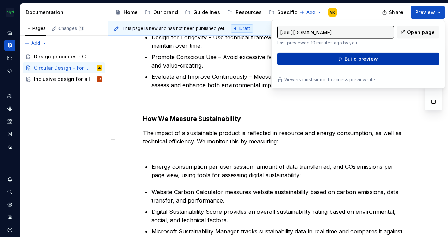
drag, startPoint x: 440, startPoint y: 8, endPoint x: 362, endPoint y: 62, distance: 94.4
click at [362, 62] on button "Build preview" at bounding box center [358, 59] width 162 height 13
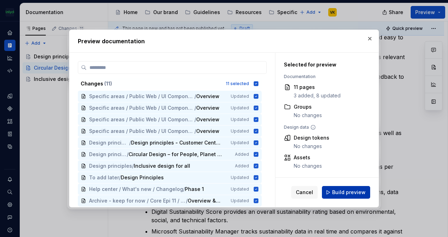
click at [354, 194] on span "Build preview" at bounding box center [348, 192] width 33 height 7
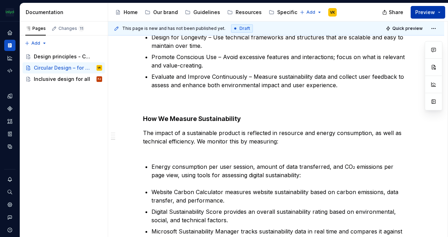
click at [443, 9] on button "Preview" at bounding box center [428, 12] width 35 height 13
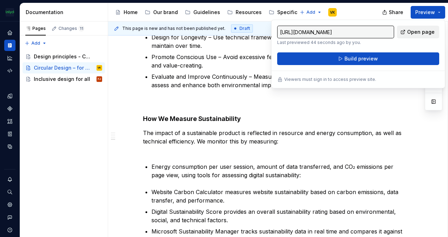
click at [417, 34] on span "Open page" at bounding box center [420, 32] width 27 height 7
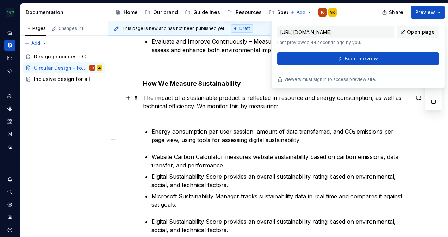
click at [311, 108] on p "The impact of a sustainable product is reflected in resource and energy consump…" at bounding box center [276, 106] width 266 height 25
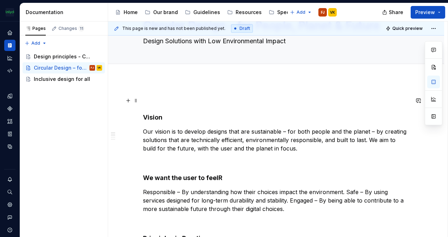
scroll to position [0, 0]
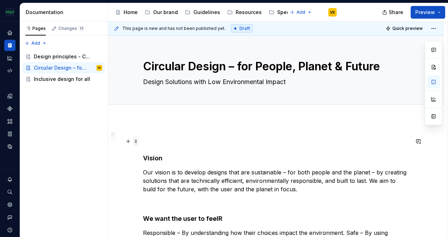
click at [136, 142] on span at bounding box center [136, 142] width 6 height 10
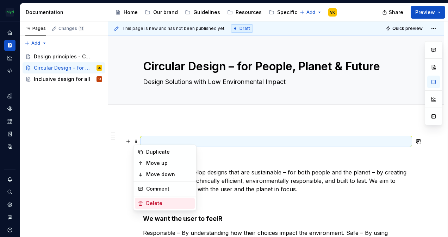
click at [157, 202] on div "Delete" at bounding box center [169, 203] width 46 height 7
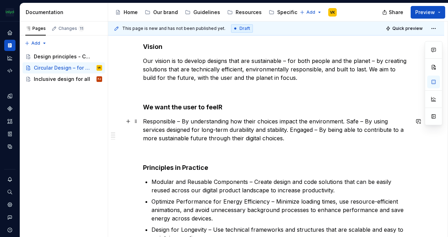
scroll to position [106, 0]
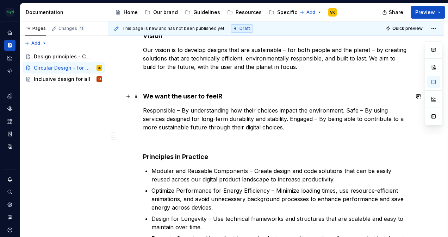
click at [224, 93] on h4 "We want the user to feelR" at bounding box center [276, 96] width 266 height 8
click at [169, 122] on p "Responsible – By understanding how their choices impact the environment. Safe –…" at bounding box center [276, 118] width 266 height 25
click at [442, 12] on button "Preview" at bounding box center [428, 12] width 35 height 13
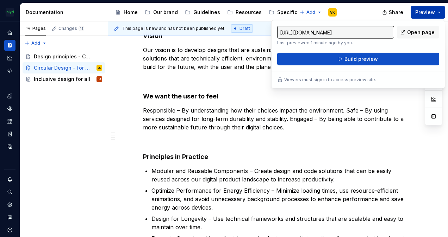
type textarea "*"
click at [384, 113] on p "Responsible – By understanding how their choices impact the environment. Safe –…" at bounding box center [276, 118] width 266 height 25
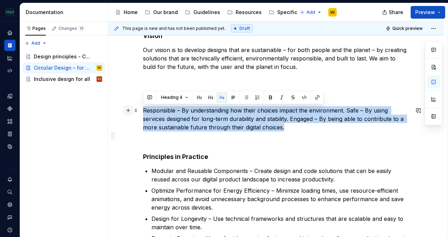
drag, startPoint x: 285, startPoint y: 128, endPoint x: 128, endPoint y: 112, distance: 157.5
click at [273, 97] on button "button" at bounding box center [271, 98] width 10 height 10
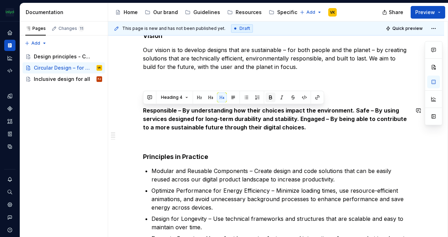
click at [273, 97] on button "button" at bounding box center [271, 98] width 10 height 10
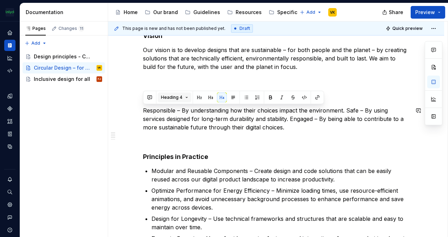
click at [181, 97] on span "Heading 4" at bounding box center [171, 98] width 21 height 6
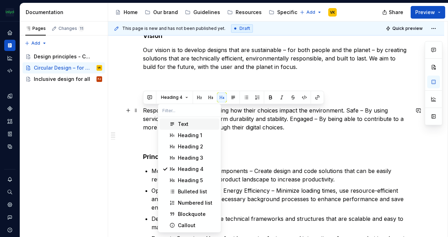
click at [191, 125] on div "Text" at bounding box center [197, 124] width 39 height 7
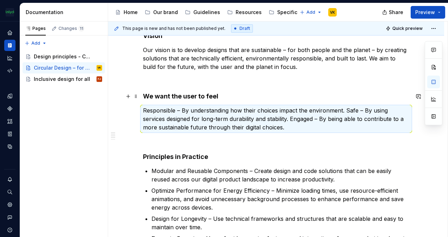
click at [303, 95] on h4 "We want the user to feel" at bounding box center [276, 96] width 266 height 8
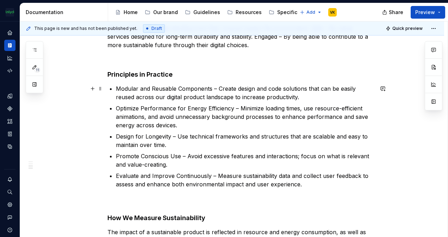
scroll to position [211, 0]
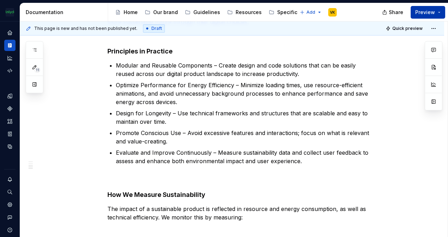
click at [441, 11] on button "Preview" at bounding box center [428, 12] width 35 height 13
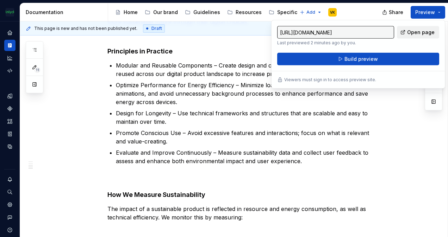
click at [421, 31] on span "Open page" at bounding box center [420, 32] width 27 height 7
click at [215, 138] on p "Promote Conscious Use – Avoid excessive features and interactions; focus on wha…" at bounding box center [245, 137] width 258 height 17
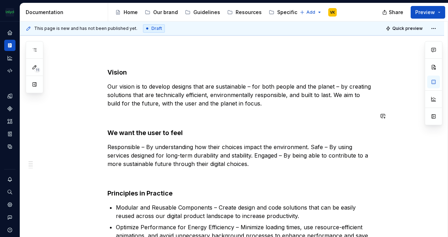
scroll to position [70, 0]
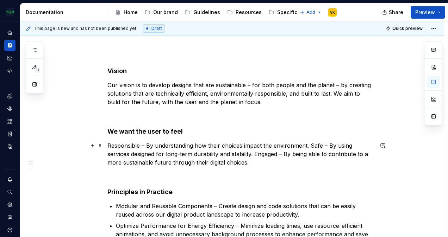
click at [169, 163] on p "Responsible – By understanding how their choices impact the environment. Safe –…" at bounding box center [240, 154] width 266 height 25
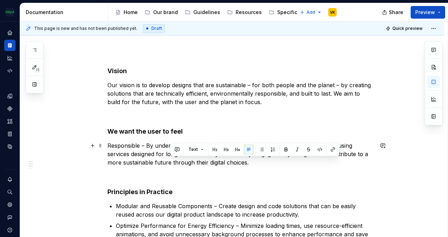
click at [157, 156] on p "Responsible – By understanding how their choices impact the environment. Safe –…" at bounding box center [240, 154] width 266 height 25
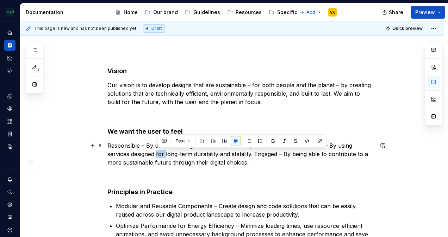
click at [157, 156] on p "Responsible – By understanding how their choices impact the environment. Safe –…" at bounding box center [240, 154] width 266 height 25
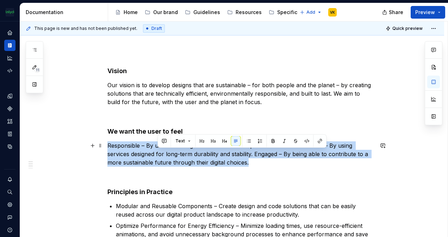
click at [157, 156] on p "Responsible – By understanding how their choices impact the environment. Safe –…" at bounding box center [240, 154] width 266 height 25
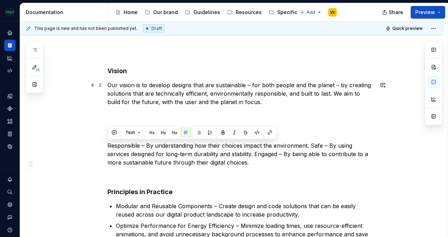
click at [194, 90] on p "Our vision is to develop designs that are sustainable – for both people and the…" at bounding box center [240, 93] width 266 height 25
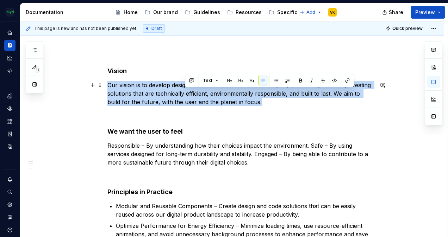
click at [194, 90] on p "Our vision is to develop designs that are sustainable – for both people and the…" at bounding box center [240, 93] width 266 height 25
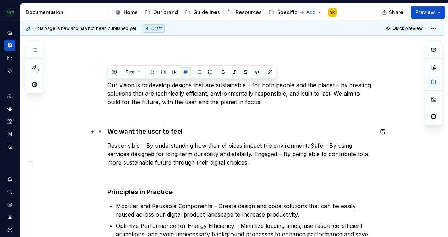
click at [170, 131] on h4 "We want the user to feel" at bounding box center [240, 132] width 266 height 8
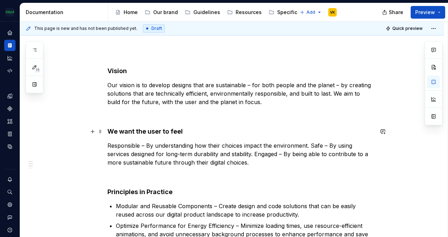
click at [170, 130] on h4 "We want the user to feel" at bounding box center [240, 132] width 266 height 8
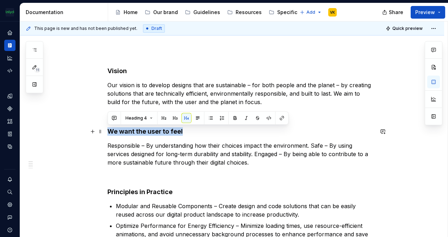
click at [170, 130] on h4 "We want the user to feel" at bounding box center [240, 132] width 266 height 8
click at [123, 72] on strong "Vision" at bounding box center [116, 70] width 19 height 7
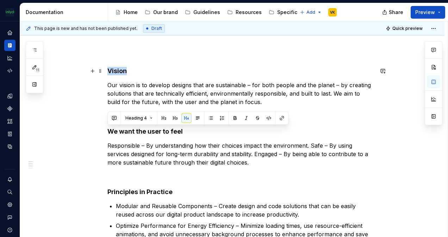
click at [123, 73] on strong "Vision" at bounding box center [116, 70] width 19 height 7
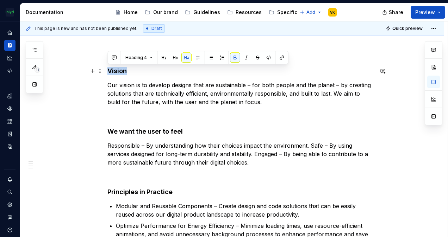
click at [123, 73] on strong "Vision" at bounding box center [116, 70] width 19 height 7
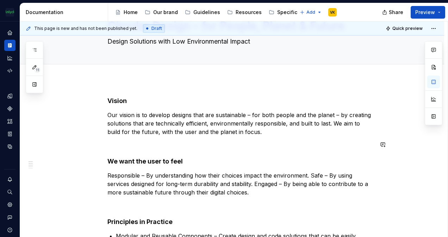
scroll to position [35, 0]
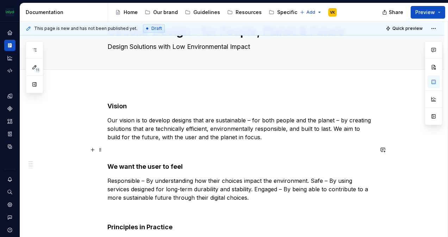
click at [112, 151] on p at bounding box center [240, 150] width 266 height 8
click at [101, 150] on span at bounding box center [101, 150] width 6 height 10
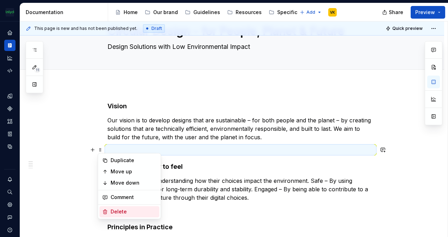
click at [125, 212] on div "Delete" at bounding box center [134, 212] width 46 height 7
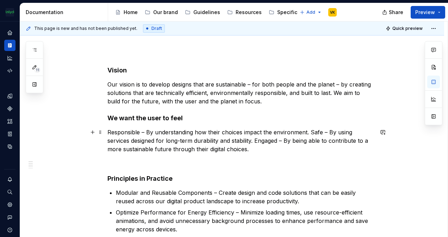
scroll to position [106, 0]
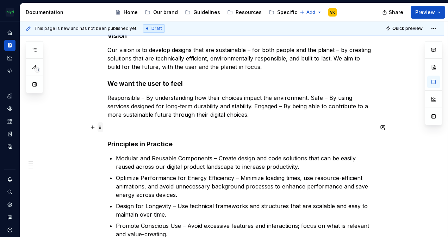
click at [103, 125] on span at bounding box center [101, 128] width 6 height 10
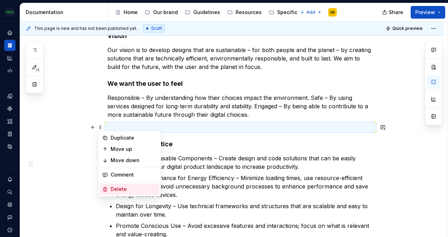
click at [125, 185] on div "Delete" at bounding box center [129, 189] width 60 height 11
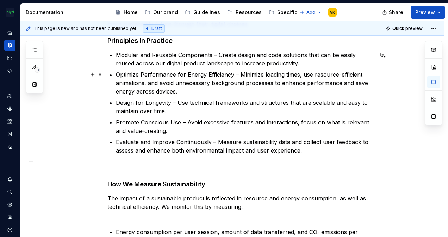
scroll to position [247, 0]
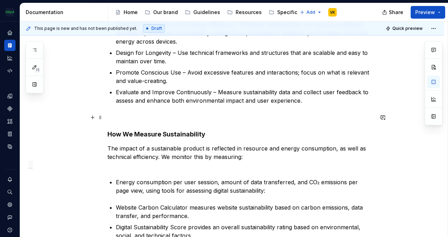
drag, startPoint x: 101, startPoint y: 117, endPoint x: 104, endPoint y: 120, distance: 4.0
click at [101, 117] on span at bounding box center [101, 118] width 6 height 10
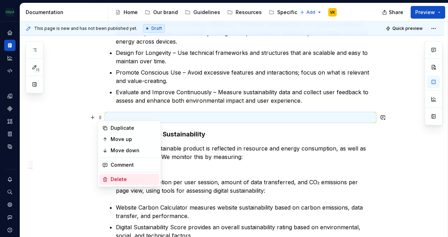
click at [127, 177] on div "Delete" at bounding box center [134, 179] width 46 height 7
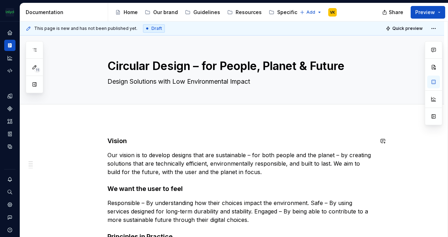
scroll to position [0, 0]
click at [439, 11] on button "Preview" at bounding box center [428, 12] width 35 height 13
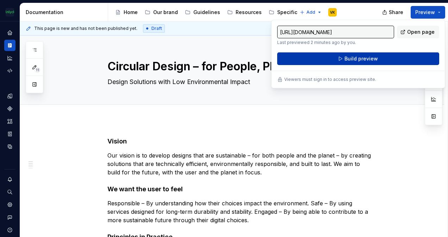
drag, startPoint x: 439, startPoint y: 11, endPoint x: 389, endPoint y: 56, distance: 66.8
click at [389, 56] on button "Build preview" at bounding box center [358, 58] width 162 height 13
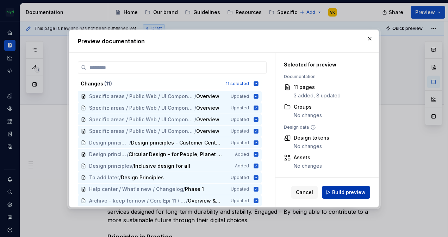
click at [344, 192] on span "Build preview" at bounding box center [348, 192] width 33 height 7
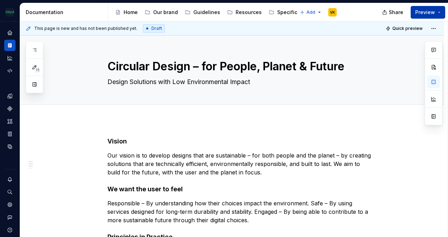
click at [438, 11] on button "Preview" at bounding box center [428, 12] width 35 height 13
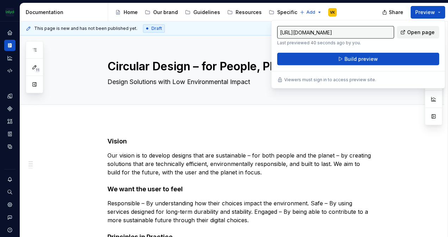
click at [428, 32] on span "Open page" at bounding box center [420, 32] width 27 height 7
click at [379, 117] on div "Add tab" at bounding box center [232, 112] width 424 height 15
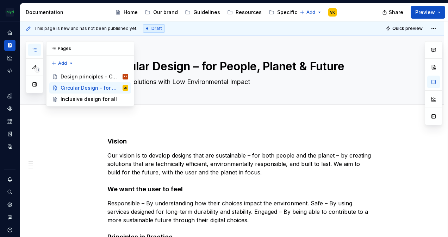
click at [36, 52] on icon "button" at bounding box center [35, 50] width 6 height 6
click at [65, 63] on div "11 Pages Add Accessibility guide for tree Page tree. Navigate the tree with the…" at bounding box center [80, 74] width 108 height 66
click at [72, 79] on div "New page" at bounding box center [85, 76] width 46 height 7
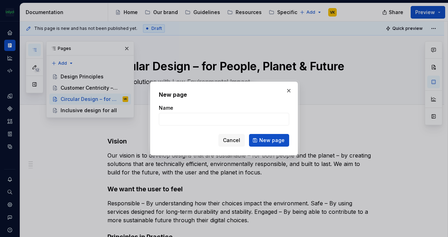
type textarea "*"
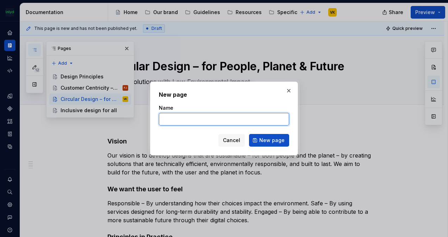
click at [174, 118] on input "Name" at bounding box center [224, 119] width 130 height 13
paste input "Trust-Centered User Experiences"
type input "Trust-Centered User Experiences"
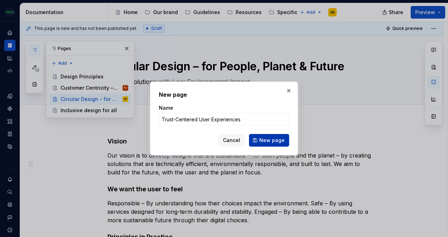
click at [264, 141] on span "New page" at bounding box center [271, 140] width 25 height 7
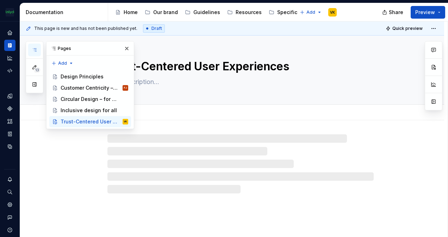
click at [198, 112] on div "Add tab" at bounding box center [240, 113] width 266 height 10
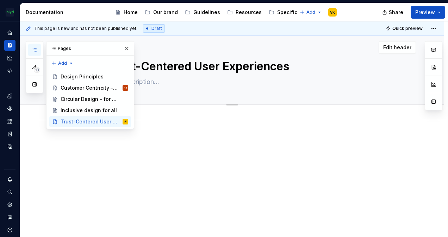
click at [153, 79] on textarea at bounding box center [239, 81] width 266 height 11
paste textarea "Interfaces and Products That Foster Safety and Trust"
type textarea "*"
type textarea "Interfaces and Products That Foster Safety and Trust"
type textarea "*"
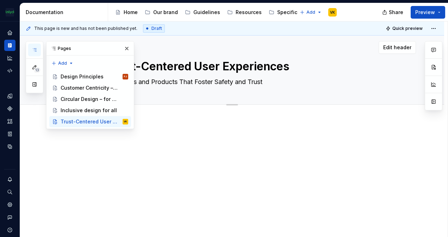
type textarea "Interfaces and Products That Foster Safety and Trust"
click at [126, 47] on button "button" at bounding box center [127, 49] width 10 height 10
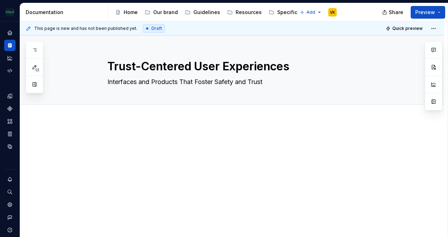
click at [108, 158] on div at bounding box center [240, 150] width 266 height 27
click at [112, 143] on p at bounding box center [240, 141] width 266 height 8
click at [106, 141] on div at bounding box center [232, 181] width 424 height 123
click at [99, 141] on div at bounding box center [232, 181] width 424 height 123
click at [114, 140] on p at bounding box center [240, 141] width 266 height 8
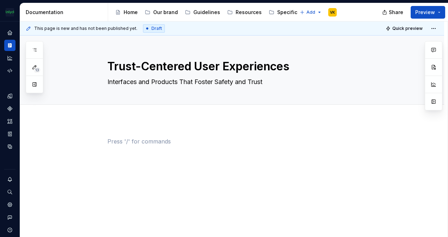
click at [114, 140] on p at bounding box center [240, 141] width 266 height 8
drag, startPoint x: 114, startPoint y: 140, endPoint x: 117, endPoint y: 147, distance: 7.8
click at [117, 147] on div at bounding box center [240, 150] width 266 height 27
click at [120, 143] on p at bounding box center [240, 141] width 266 height 8
click at [100, 140] on span at bounding box center [101, 142] width 6 height 10
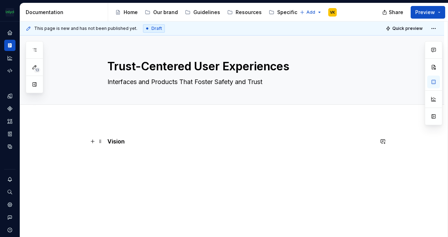
click at [161, 139] on p "Vision" at bounding box center [240, 141] width 266 height 8
click at [163, 139] on p "Vision" at bounding box center [240, 141] width 266 height 8
click at [152, 141] on p "Vision" at bounding box center [240, 141] width 266 height 8
click at [92, 141] on button "button" at bounding box center [93, 142] width 10 height 10
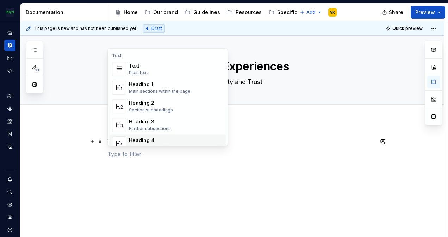
click at [153, 138] on div "Heading 4" at bounding box center [152, 140] width 46 height 7
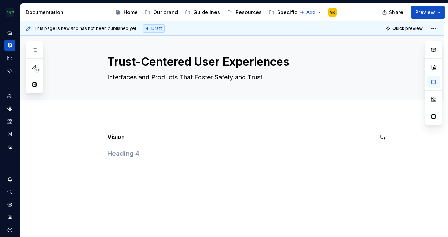
scroll to position [6, 0]
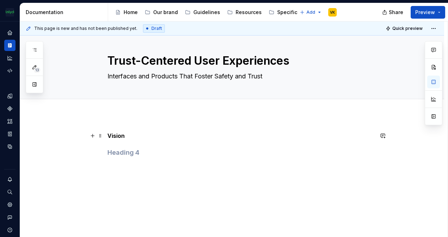
click at [121, 133] on strong "Vision" at bounding box center [115, 135] width 17 height 7
click at [136, 133] on p "Vision" at bounding box center [240, 136] width 266 height 8
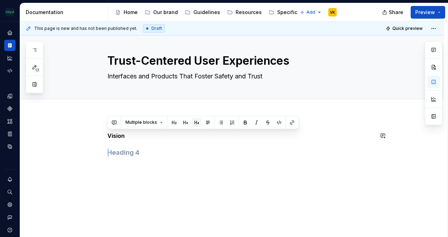
click at [196, 120] on button "button" at bounding box center [197, 123] width 10 height 10
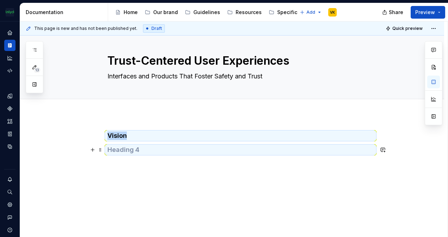
click at [154, 148] on h4 at bounding box center [240, 150] width 266 height 8
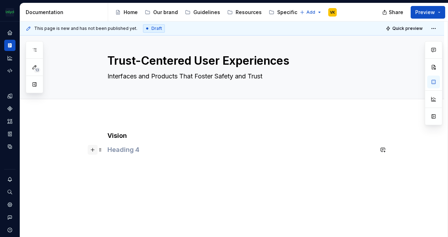
click at [90, 148] on button "button" at bounding box center [93, 150] width 10 height 10
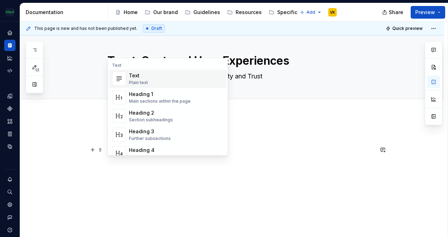
click at [145, 76] on div "Text" at bounding box center [138, 75] width 19 height 7
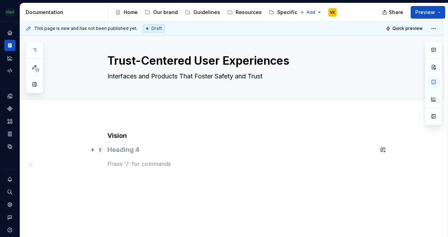
click at [101, 148] on span at bounding box center [101, 150] width 6 height 10
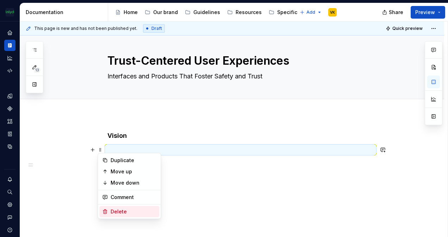
click at [135, 206] on div "Delete" at bounding box center [129, 211] width 60 height 11
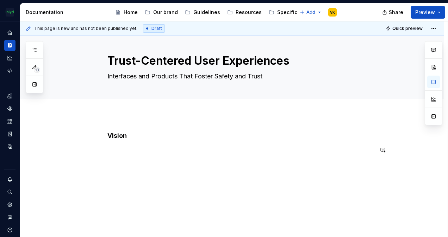
click at [122, 147] on p at bounding box center [240, 150] width 266 height 8
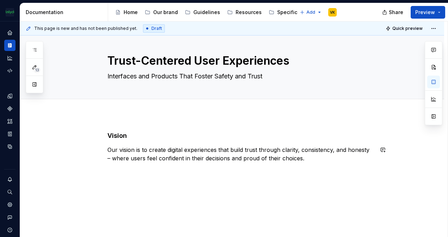
scroll to position [10, 0]
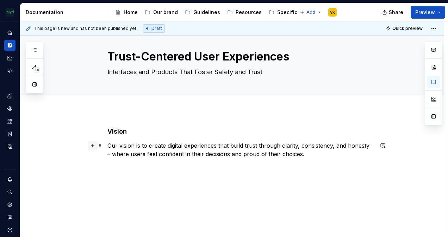
click at [92, 148] on button "button" at bounding box center [93, 146] width 10 height 10
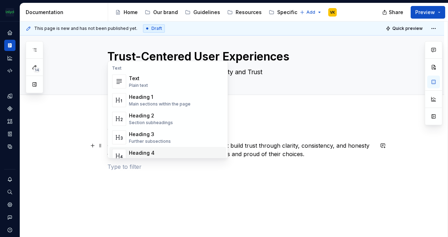
click at [165, 153] on div "Heading 4" at bounding box center [152, 153] width 46 height 7
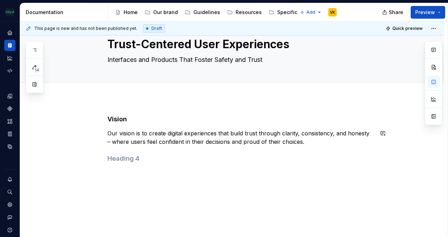
scroll to position [27, 0]
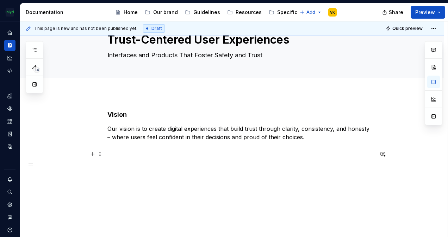
click at [117, 153] on h4 at bounding box center [240, 154] width 266 height 8
click at [125, 161] on div "Vision Our vision is to create digital experiences that build trust through cla…" at bounding box center [240, 139] width 266 height 56
click at [114, 171] on div "Vision Our vision is to create digital experiences that build trust through cla…" at bounding box center [232, 166] width 424 height 144
click at [95, 156] on button "button" at bounding box center [93, 154] width 10 height 10
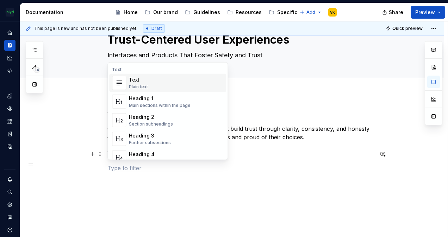
click at [149, 85] on div "Text Plain text" at bounding box center [176, 83] width 94 height 14
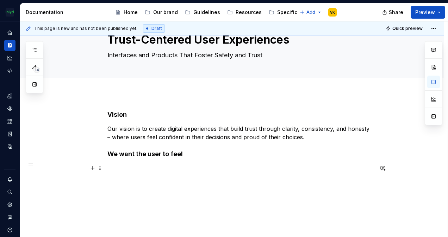
click at [116, 164] on p at bounding box center [240, 168] width 266 height 8
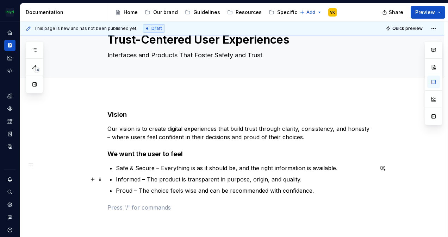
scroll to position [80, 0]
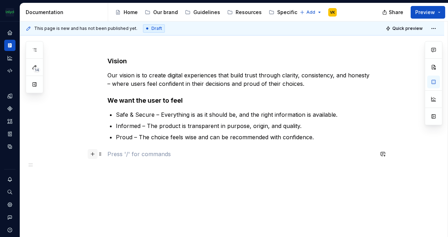
click at [94, 154] on button "button" at bounding box center [93, 154] width 10 height 10
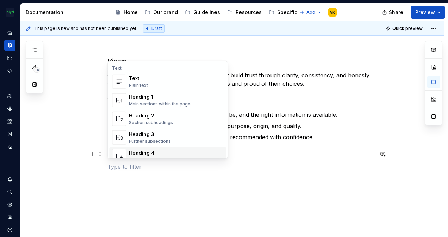
click at [167, 150] on div "Heading 4" at bounding box center [152, 153] width 46 height 7
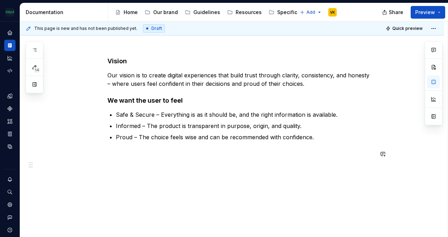
click at [126, 158] on div "Vision Our vision is to create digital experiences that build trust through cla…" at bounding box center [240, 116] width 266 height 118
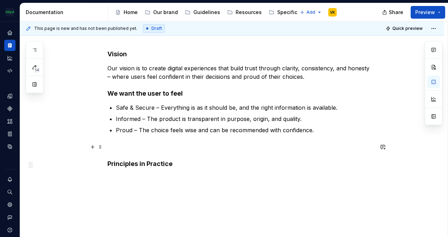
scroll to position [97, 0]
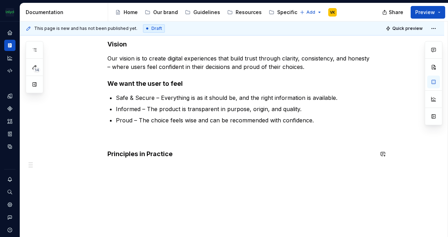
click at [100, 170] on div "Vision Our vision is to create digital experiences that build trust through cla…" at bounding box center [232, 130] width 424 height 215
click at [94, 167] on button "button" at bounding box center [93, 168] width 10 height 10
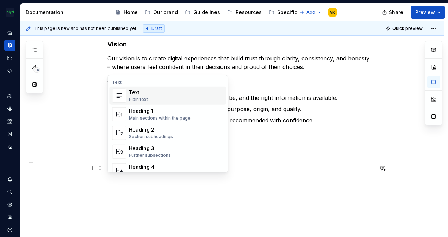
drag, startPoint x: 147, startPoint y: 95, endPoint x: 147, endPoint y: 101, distance: 6.7
click at [147, 95] on div "Text" at bounding box center [138, 92] width 19 height 7
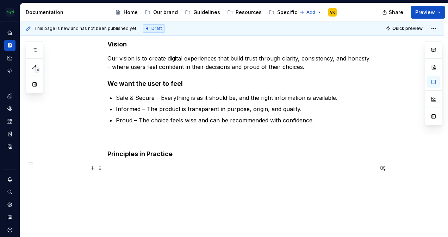
click at [117, 168] on p at bounding box center [240, 168] width 266 height 8
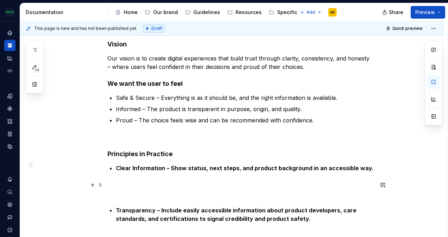
click at [131, 187] on p at bounding box center [240, 189] width 266 height 17
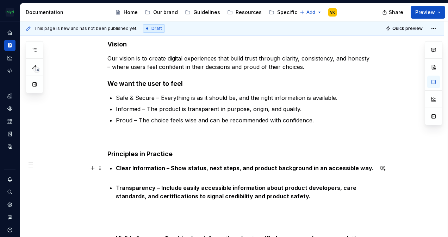
click at [123, 179] on p "Clear Information – Show status, next steps, and product background in an acces…" at bounding box center [245, 172] width 258 height 17
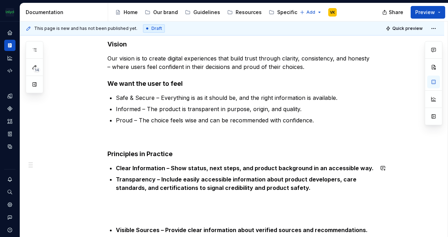
scroll to position [203, 0]
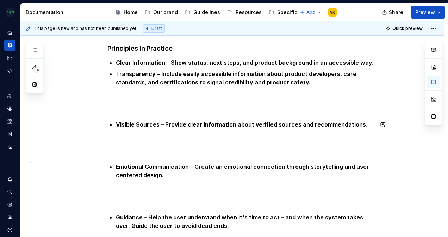
click at [125, 113] on div "Vision Our vision is to create digital experiences that build trust through cla…" at bounding box center [240, 90] width 266 height 313
click at [123, 112] on div "Vision Our vision is to create digital experiences that build trust through cla…" at bounding box center [240, 90] width 266 height 313
click at [122, 108] on p at bounding box center [240, 103] width 266 height 17
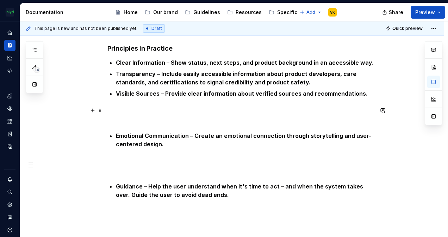
click at [123, 113] on p at bounding box center [240, 114] width 266 height 17
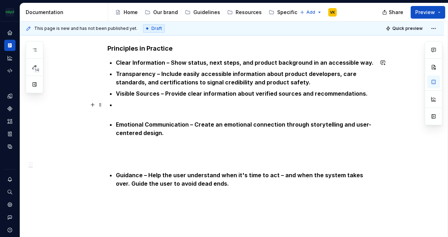
click at [123, 116] on p at bounding box center [245, 109] width 258 height 17
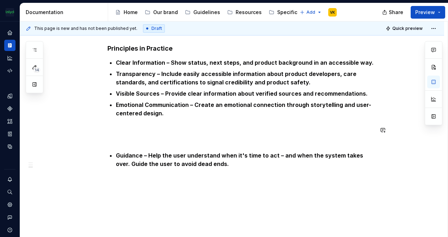
click at [128, 148] on div "Vision Our vision is to create digital experiences that build trust through cla…" at bounding box center [240, 59] width 266 height 251
click at [126, 144] on div "Vision Our vision is to create digital experiences that build trust through cla…" at bounding box center [240, 59] width 266 height 251
click at [122, 143] on div "Vision Our vision is to create digital experiences that build trust through cla…" at bounding box center [240, 59] width 266 height 251
click at [115, 140] on p at bounding box center [240, 134] width 266 height 17
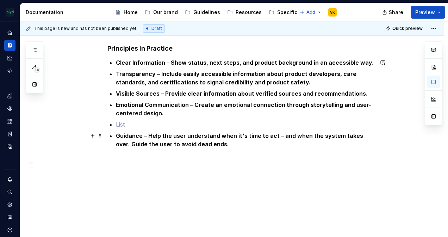
scroll to position [199, 0]
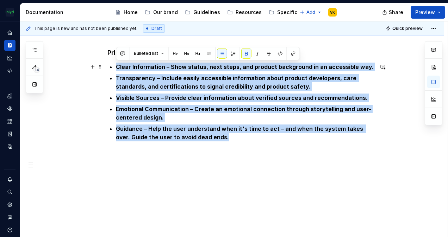
drag, startPoint x: 216, startPoint y: 139, endPoint x: 114, endPoint y: 66, distance: 125.2
click at [114, 66] on div "Vision Our vision is to create digital experiences that build trust through cla…" at bounding box center [240, 49] width 266 height 220
click at [247, 50] on button "button" at bounding box center [246, 54] width 10 height 10
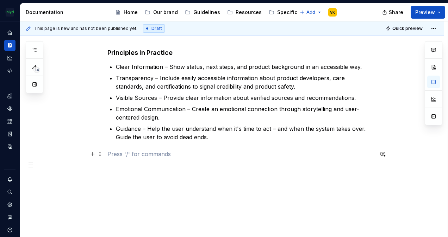
click at [248, 156] on p at bounding box center [240, 154] width 266 height 8
click at [92, 155] on button "button" at bounding box center [93, 154] width 10 height 10
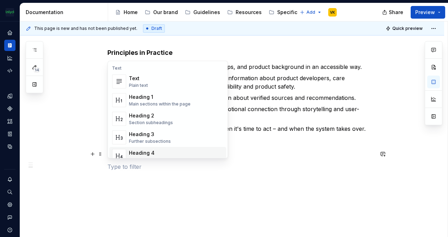
click at [147, 152] on div "Heading 4" at bounding box center [152, 153] width 46 height 7
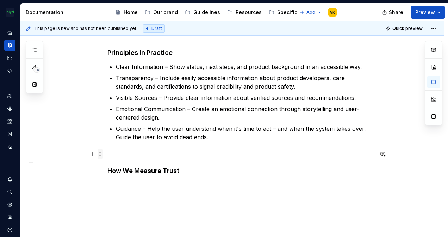
click at [101, 158] on span at bounding box center [101, 154] width 6 height 10
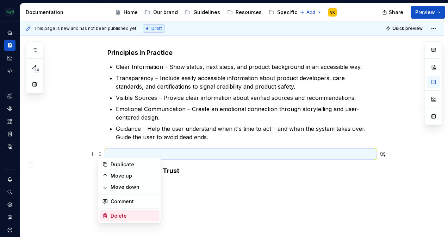
click at [129, 214] on div "Delete" at bounding box center [134, 216] width 46 height 7
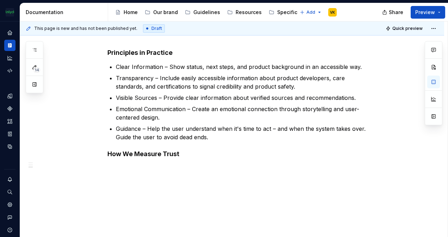
drag, startPoint x: 120, startPoint y: 168, endPoint x: 113, endPoint y: 168, distance: 7.7
click at [120, 168] on div "This page is new and has not been published yet. Draft Quick preview Trust-Cent…" at bounding box center [234, 129] width 428 height 216
click at [107, 170] on div "Vision Our vision is to create digital experiences that build trust through cla…" at bounding box center [232, 80] width 424 height 316
click at [118, 168] on p at bounding box center [240, 168] width 266 height 8
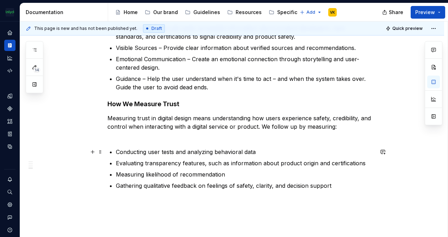
scroll to position [280, 0]
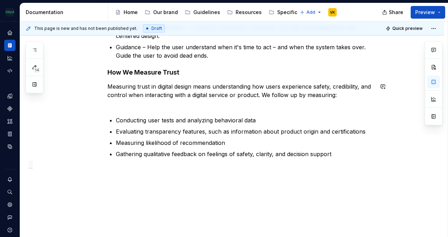
click at [140, 109] on div "Vision Our vision is to create digital experiences that build trust through cla…" at bounding box center [240, 7] width 266 height 301
click at [123, 111] on div "Vision Our vision is to create digital experiences that build trust through cla…" at bounding box center [240, 7] width 266 height 301
click at [124, 106] on p "Measuring trust in digital design means understanding how users experience safe…" at bounding box center [240, 94] width 266 height 25
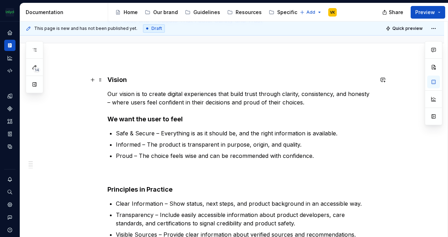
scroll to position [61, 0]
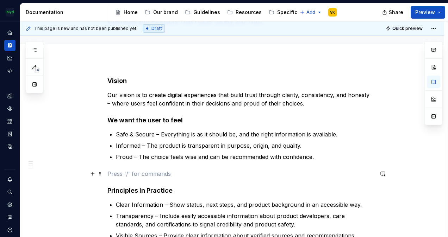
click at [142, 177] on p at bounding box center [240, 174] width 266 height 8
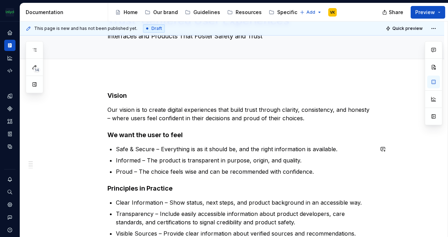
scroll to position [0, 0]
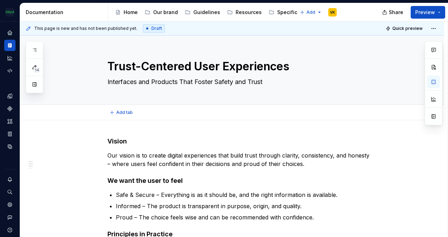
drag, startPoint x: 148, startPoint y: 113, endPoint x: 138, endPoint y: 114, distance: 10.3
click at [148, 113] on div "Add tab" at bounding box center [240, 113] width 266 height 10
click at [437, 11] on button "Preview" at bounding box center [428, 12] width 35 height 13
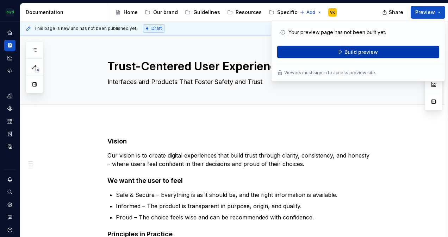
click at [374, 55] on button "Build preview" at bounding box center [358, 52] width 162 height 13
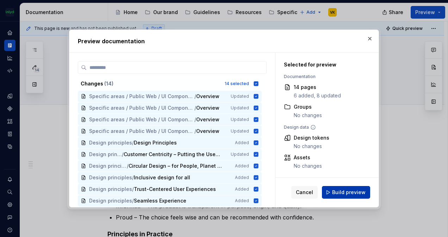
click at [356, 188] on button "Build preview" at bounding box center [346, 192] width 48 height 13
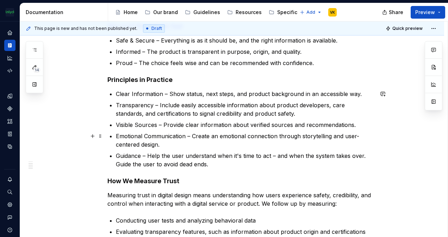
scroll to position [176, 0]
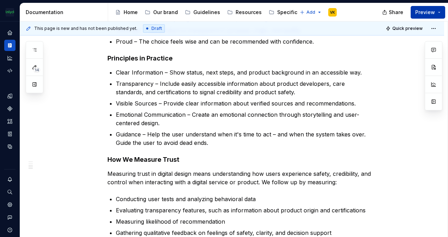
click at [438, 13] on button "Preview" at bounding box center [428, 12] width 35 height 13
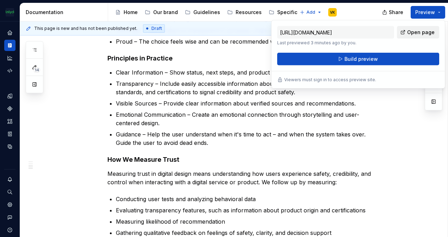
click at [419, 34] on span "Open page" at bounding box center [420, 32] width 27 height 7
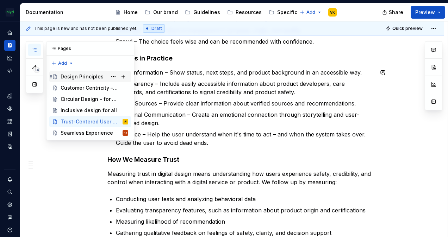
click at [66, 76] on div "Design Principles" at bounding box center [82, 76] width 43 height 7
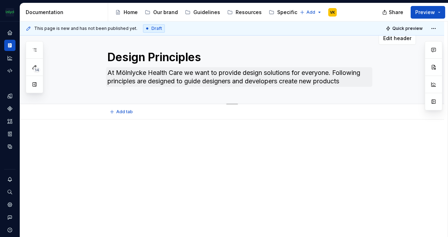
scroll to position [14, 0]
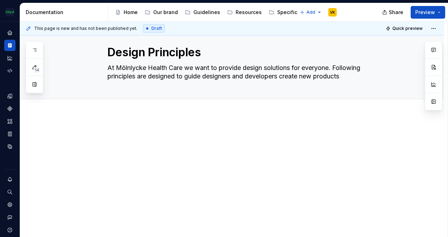
click at [130, 132] on p at bounding box center [240, 136] width 266 height 8
click at [121, 135] on p at bounding box center [240, 136] width 266 height 8
click at [122, 133] on p at bounding box center [240, 136] width 266 height 8
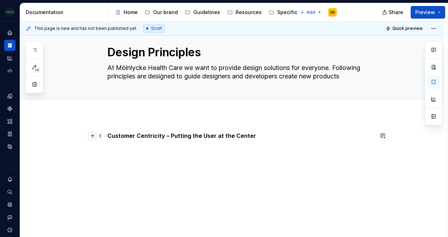
click at [93, 135] on button "button" at bounding box center [93, 136] width 10 height 10
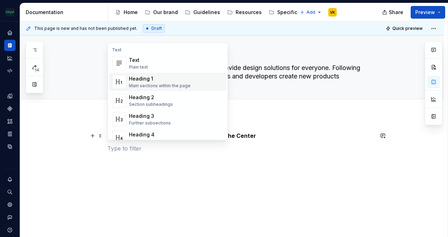
click at [158, 76] on div "Heading 1" at bounding box center [160, 78] width 62 height 7
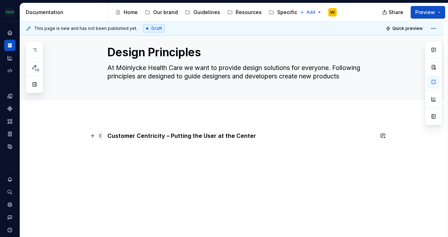
click at [102, 133] on span at bounding box center [101, 136] width 6 height 10
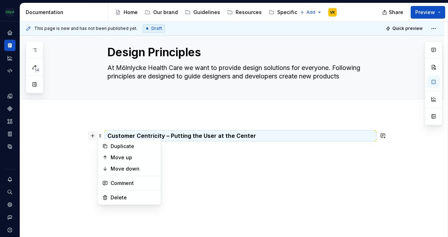
click at [95, 136] on button "button" at bounding box center [93, 136] width 10 height 10
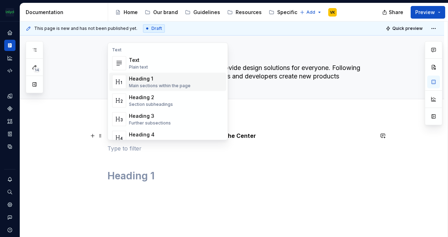
click at [164, 77] on div "Heading 1" at bounding box center [160, 78] width 62 height 7
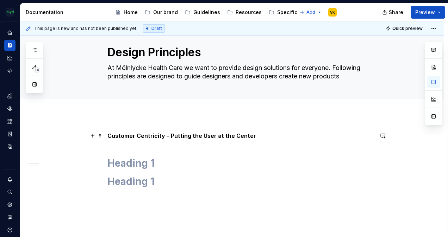
click at [152, 136] on strong "Customer Centricity – Putting the User at the Center" at bounding box center [181, 135] width 149 height 7
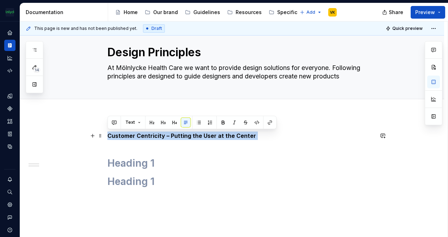
click at [152, 136] on strong "Customer Centricity – Putting the User at the Center" at bounding box center [181, 135] width 149 height 7
copy p "Customer Centricity – Putting the User at the Center"
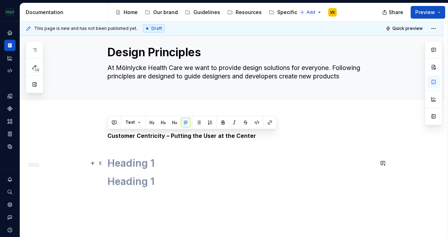
click at [143, 163] on h1 at bounding box center [240, 163] width 266 height 13
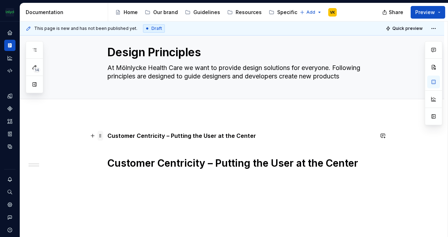
click at [102, 136] on span at bounding box center [101, 136] width 6 height 10
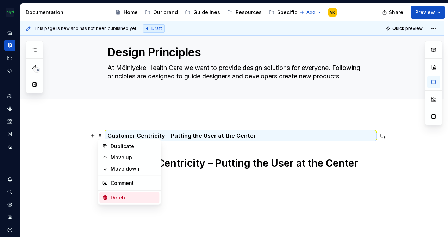
click at [123, 196] on div "Delete" at bounding box center [134, 197] width 46 height 7
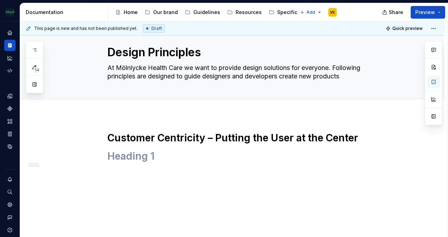
click at [431, 168] on div "Customer Centricity – Putting the User at the Center" at bounding box center [232, 179] width 424 height 128
click at [129, 154] on h1 at bounding box center [240, 156] width 266 height 13
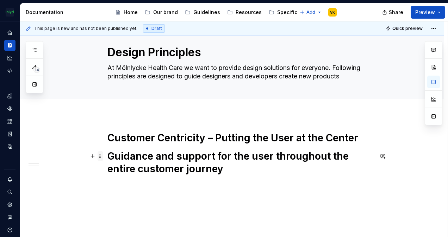
click at [99, 154] on span at bounding box center [101, 156] width 6 height 10
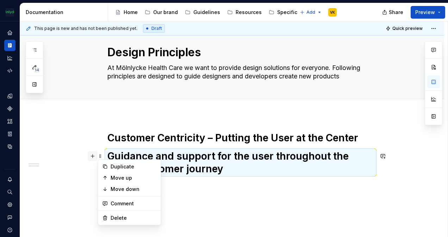
click at [96, 156] on button "button" at bounding box center [93, 156] width 10 height 10
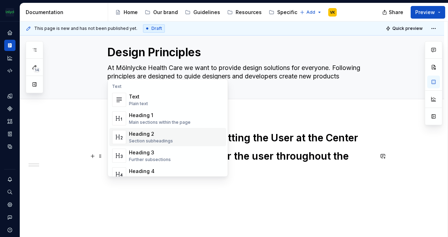
click at [148, 139] on div "Section subheadings" at bounding box center [151, 141] width 44 height 6
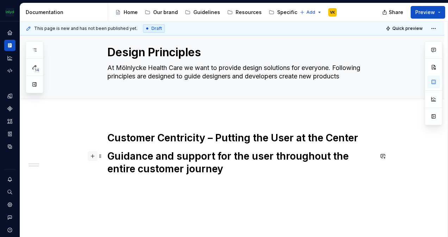
click at [92, 155] on button "button" at bounding box center [93, 156] width 10 height 10
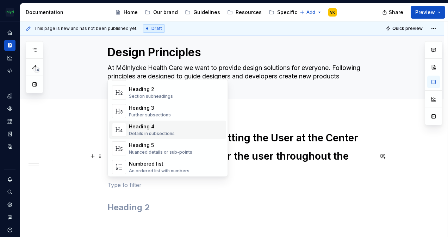
scroll to position [35, 0]
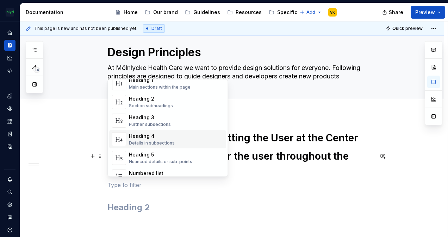
click at [151, 141] on div "Details in subsections" at bounding box center [152, 144] width 46 height 6
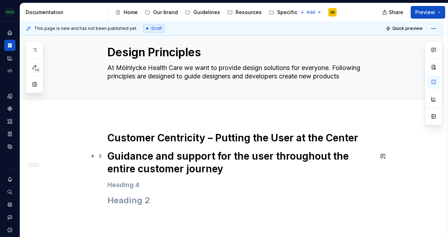
click at [137, 160] on h1 "Guidance and support for the user throughout the entire customer journey" at bounding box center [240, 162] width 266 height 25
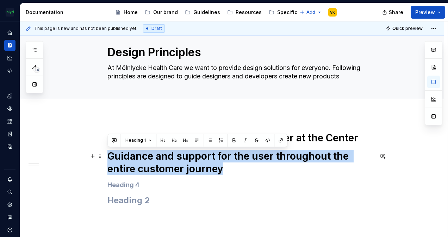
click at [137, 160] on h1 "Guidance and support for the user throughout the entire customer journey" at bounding box center [240, 162] width 266 height 25
click at [182, 139] on button "button" at bounding box center [185, 141] width 10 height 10
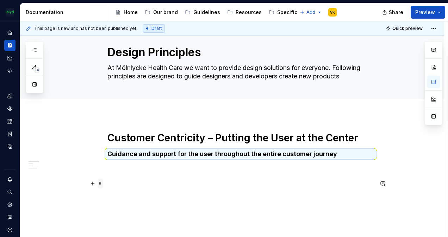
click at [101, 184] on span at bounding box center [101, 184] width 6 height 10
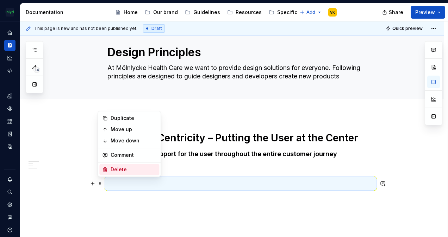
click at [111, 168] on div "Delete" at bounding box center [134, 169] width 46 height 7
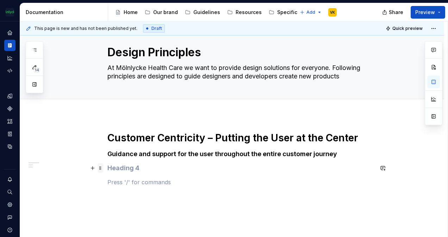
click at [102, 166] on span at bounding box center [101, 168] width 6 height 10
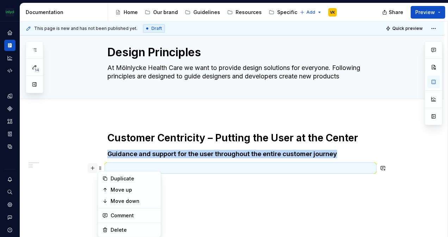
click at [94, 168] on button "button" at bounding box center [93, 168] width 10 height 10
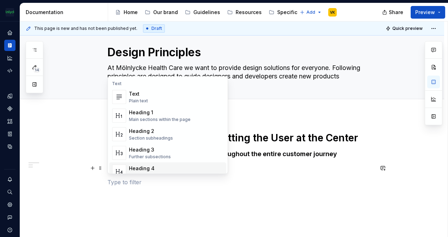
click at [168, 194] on p at bounding box center [240, 195] width 266 height 8
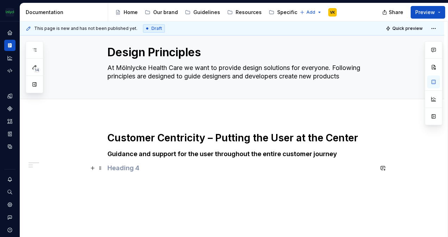
click at [126, 166] on h4 at bounding box center [240, 168] width 266 height 8
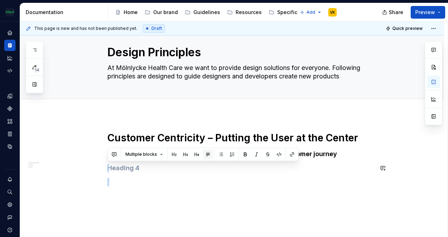
click at [208, 156] on button "button" at bounding box center [208, 155] width 10 height 10
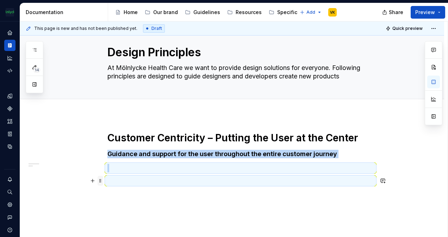
click at [102, 182] on span at bounding box center [101, 181] width 6 height 10
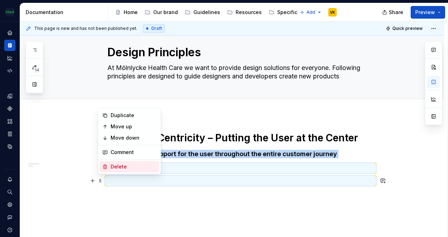
click at [113, 168] on div "Delete" at bounding box center [134, 166] width 46 height 7
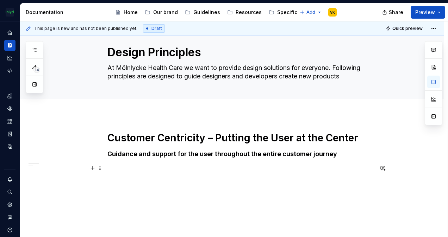
click at [115, 169] on p at bounding box center [240, 168] width 266 height 8
click at [129, 166] on p "Vision" at bounding box center [240, 168] width 266 height 8
click at [124, 168] on strong "Vision" at bounding box center [115, 168] width 17 height 7
click at [123, 155] on h4 "Guidance and support for the user throughout the entire customer journey" at bounding box center [240, 154] width 266 height 8
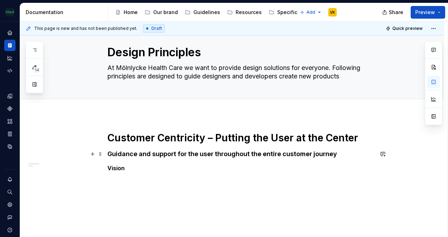
click at [110, 153] on h4 "Guidance and support for the user throughout the entire customer journey" at bounding box center [240, 154] width 266 height 8
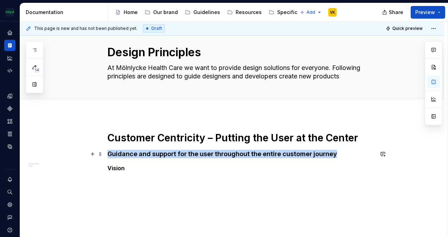
click at [110, 153] on h4 "Guidance and support for the user throughout the entire customer journey" at bounding box center [240, 154] width 266 height 8
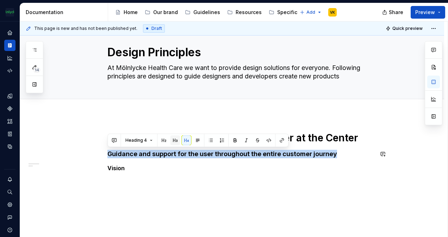
click at [172, 142] on button "button" at bounding box center [175, 141] width 10 height 10
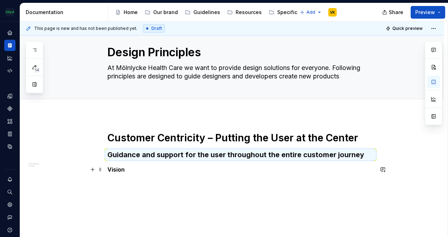
click at [133, 169] on p "Vision" at bounding box center [240, 170] width 266 height 8
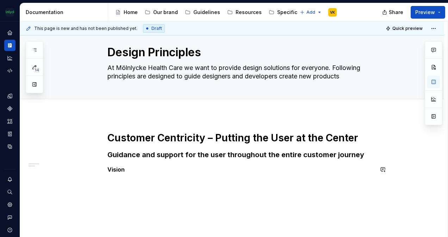
click at [113, 177] on div "Customer Centricity – Putting the User at the Center   Guidance and support for…" at bounding box center [240, 157] width 266 height 51
click at [106, 174] on div "This page is new and has not been published yet. Draft Quick preview Design Pri…" at bounding box center [234, 129] width 428 height 216
click at [93, 171] on button "button" at bounding box center [93, 170] width 10 height 10
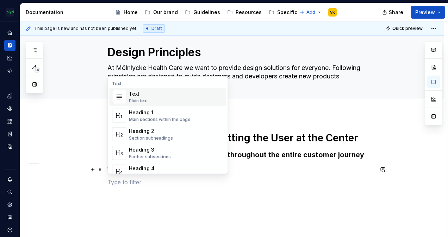
click at [154, 102] on div "Text Plain text" at bounding box center [176, 97] width 94 height 14
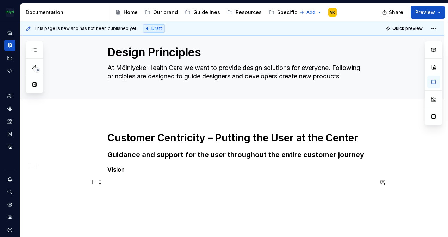
click at [119, 182] on p at bounding box center [240, 182] width 266 height 8
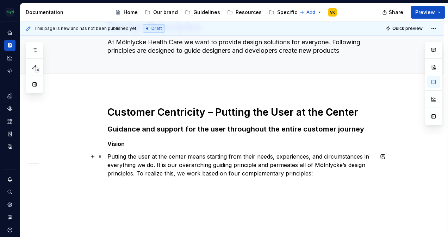
scroll to position [59, 0]
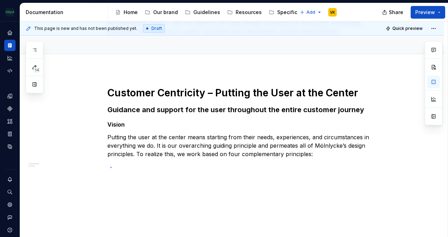
click at [111, 167] on div "This page is new and has not been published yet. Draft Quick preview Design Pri…" at bounding box center [234, 129] width 428 height 216
click at [106, 143] on div "This page is new and has not been published yet. Draft Quick preview Design Pri…" at bounding box center [234, 129] width 428 height 216
click at [267, 155] on p "Putting the user at the center means starting from their needs, experiences, an…" at bounding box center [240, 145] width 266 height 25
click at [330, 170] on div "Customer Centricity – Putting the User at the Center   Guidance and support for…" at bounding box center [232, 154] width 424 height 168
click at [325, 156] on p "Putting the user at the center means starting from their needs, experiences, an…" at bounding box center [240, 145] width 266 height 25
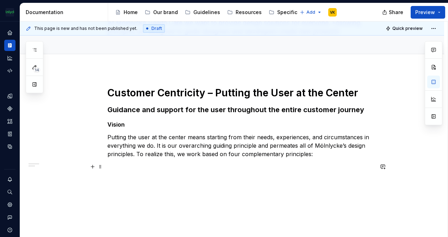
click at [309, 176] on div "Customer Centricity – Putting the User at the Center   Guidance and support for…" at bounding box center [240, 133] width 266 height 93
click at [321, 150] on p "Putting the user at the center means starting from their needs, experiences, an…" at bounding box center [240, 145] width 266 height 25
click at [123, 164] on p at bounding box center [240, 167] width 266 height 8
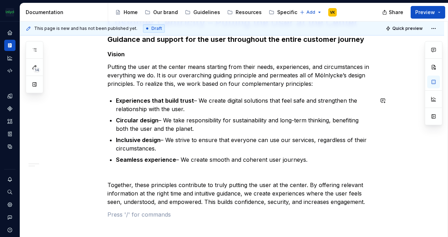
scroll to position [155, 0]
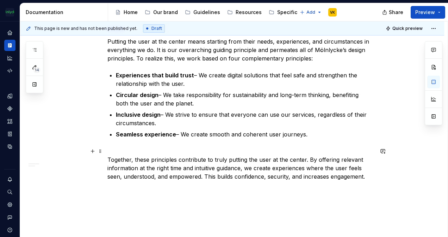
click at [130, 151] on p "Together, these principles contribute to truly putting the user at the center. …" at bounding box center [240, 164] width 266 height 34
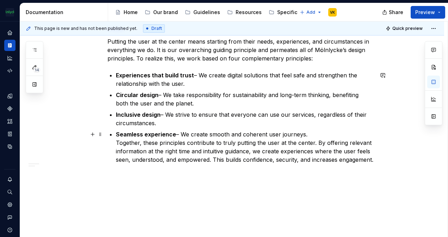
click at [116, 141] on p "Seamless experience – We create smooth and coherent user journeys. Together, th…" at bounding box center [245, 147] width 258 height 34
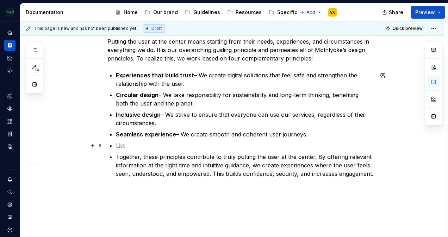
click at [120, 147] on p at bounding box center [245, 146] width 258 height 8
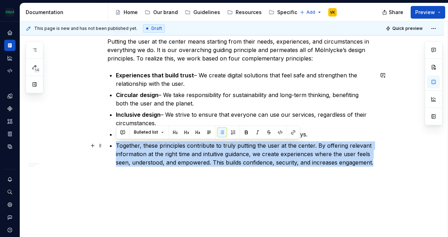
drag, startPoint x: 117, startPoint y: 146, endPoint x: 158, endPoint y: 175, distance: 50.0
click at [158, 167] on p "Together, these principles contribute to truly putting the user at the center. …" at bounding box center [245, 154] width 258 height 25
copy p "Together, these principles contribute to truly putting the user at the center. …"
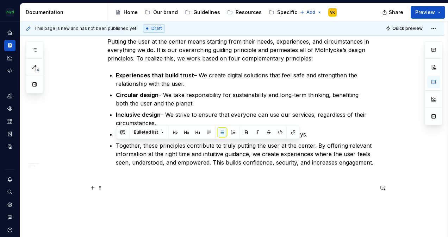
click at [165, 184] on p at bounding box center [240, 179] width 266 height 8
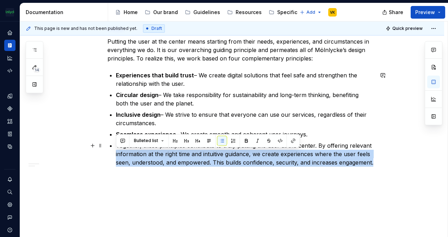
drag, startPoint x: 151, startPoint y: 169, endPoint x: 110, endPoint y: 150, distance: 44.6
click at [110, 150] on div "Customer Centricity – Putting the User at the Center   Guidance and support for…" at bounding box center [240, 87] width 266 height 193
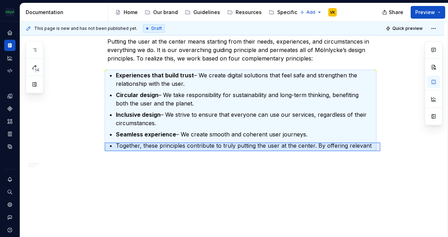
drag, startPoint x: 374, startPoint y: 143, endPoint x: 107, endPoint y: 151, distance: 267.4
click at [106, 151] on div "This page is new and has not been published yet. Draft Quick preview Design Pri…" at bounding box center [234, 129] width 428 height 216
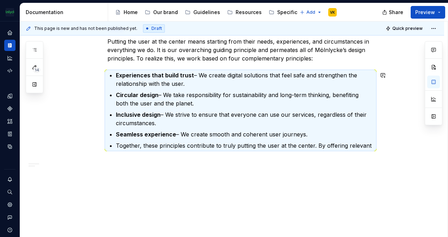
click at [129, 150] on div "Customer Centricity – Putting the User at the Center   Guidance and support for…" at bounding box center [240, 79] width 266 height 176
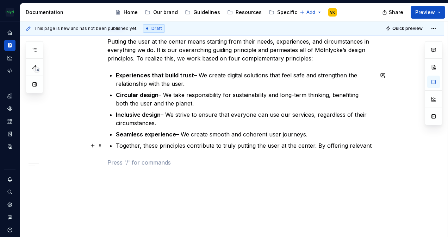
click at [129, 149] on p "Together, these principles contribute to truly putting the user at the center. …" at bounding box center [245, 146] width 258 height 8
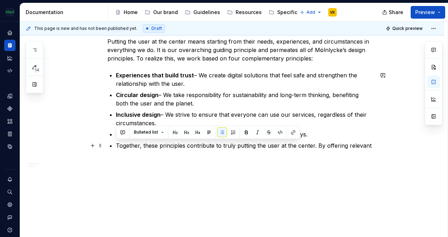
drag, startPoint x: 117, startPoint y: 144, endPoint x: 372, endPoint y: 144, distance: 255.4
click at [372, 144] on p "Together, these principles contribute to truly putting the user at the center. …" at bounding box center [245, 146] width 258 height 8
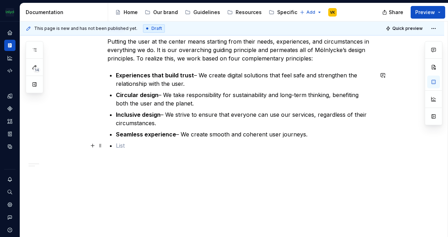
scroll to position [152, 0]
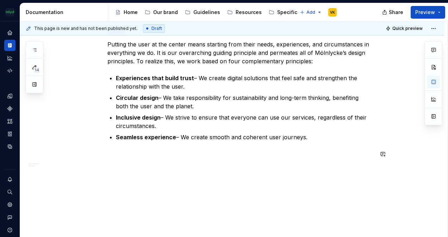
click at [241, 184] on div "This page is new and has not been published yet. Draft Quick preview Design Pri…" at bounding box center [234, 129] width 428 height 216
click at [128, 178] on div "This page is new and has not been published yet. Draft Quick preview Design Pri…" at bounding box center [234, 129] width 428 height 216
click at [105, 156] on div "Customer Centricity – Putting the User at the Center   Guidance and support for…" at bounding box center [232, 107] width 424 height 261
click at [111, 154] on p at bounding box center [240, 154] width 266 height 8
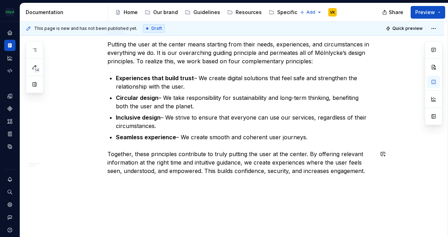
click at [128, 192] on div "This page is new and has not been published yet. Draft Quick preview Design Pri…" at bounding box center [234, 129] width 428 height 216
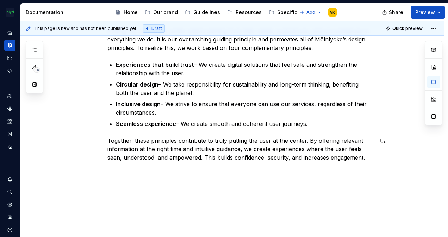
scroll to position [169, 0]
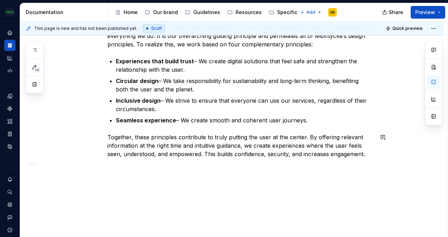
click at [116, 177] on div "Customer Centricity – Putting the User at the Center   Guidance and support for…" at bounding box center [232, 99] width 424 height 278
click at [116, 153] on p "Together, these principles contribute to truly putting the user at the center. …" at bounding box center [240, 145] width 266 height 25
click at [90, 166] on button "button" at bounding box center [93, 167] width 10 height 10
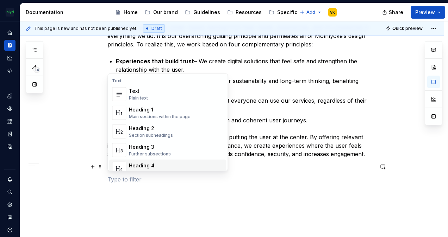
click at [156, 163] on div "Heading 4" at bounding box center [152, 165] width 46 height 7
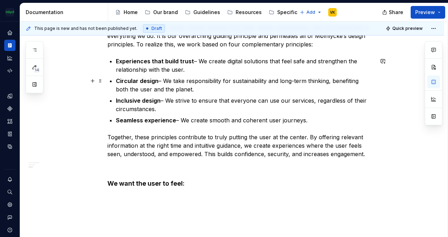
scroll to position [199, 0]
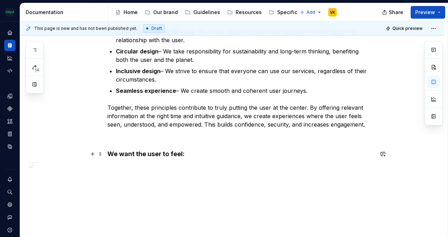
click at [165, 155] on strong "We want the user to feel:" at bounding box center [145, 153] width 77 height 7
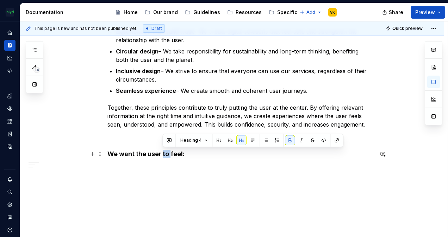
click at [165, 155] on strong "We want the user to feel:" at bounding box center [145, 153] width 77 height 7
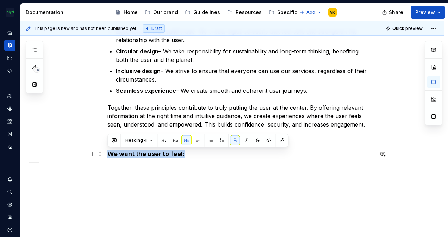
click at [186, 158] on div "Customer Centricity – Putting the User at the Center   Guidance and support for…" at bounding box center [240, 57] width 266 height 220
click at [178, 168] on div "Customer Centricity – Putting the User at the Center   Guidance and support for…" at bounding box center [232, 84] width 424 height 308
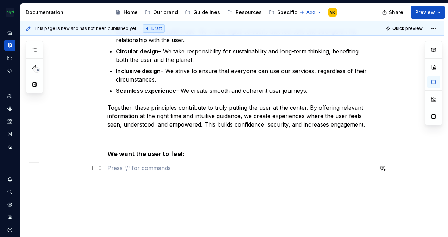
click at [117, 168] on p at bounding box center [240, 168] width 266 height 8
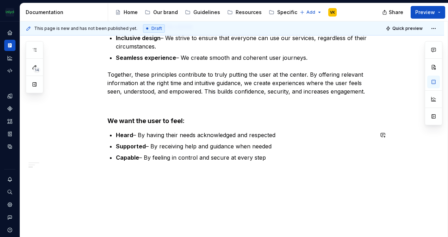
scroll to position [235, 0]
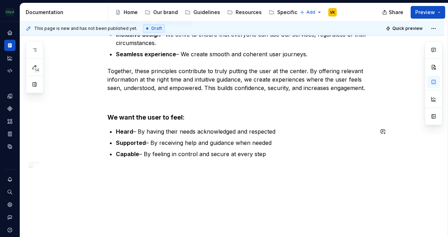
click at [101, 187] on div "Customer Centricity – Putting the User at the Center   Guidance and support for…" at bounding box center [232, 66] width 424 height 344
click at [119, 173] on p at bounding box center [240, 171] width 266 height 8
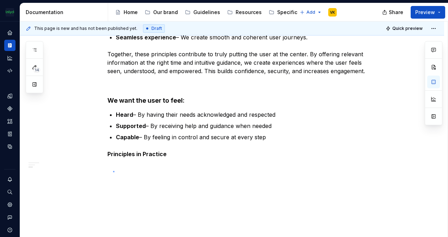
click at [113, 171] on div "This page is new and has not been published yet. Draft Quick preview Design Pri…" at bounding box center [234, 129] width 428 height 216
click at [151, 154] on strong "Principles in Practice" at bounding box center [136, 154] width 59 height 7
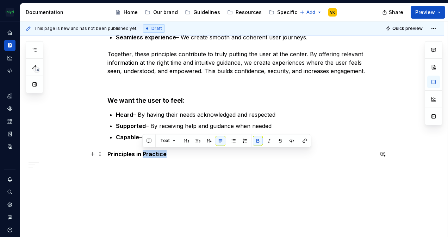
click at [151, 154] on strong "Principles in Practice" at bounding box center [136, 154] width 59 height 7
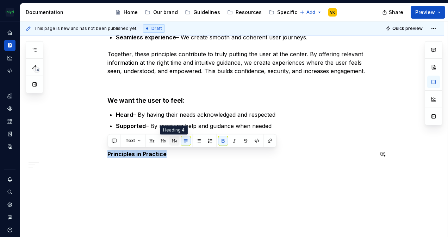
click at [175, 143] on button "button" at bounding box center [174, 141] width 10 height 10
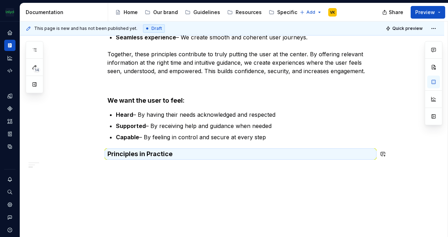
click at [148, 170] on div "Customer Centricity – Putting the User at the Center   Guidance and support for…" at bounding box center [232, 57] width 424 height 361
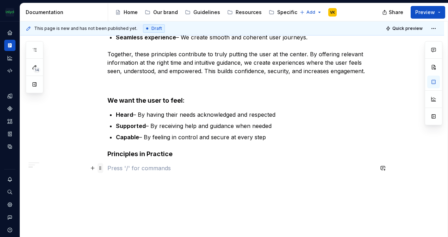
click at [97, 168] on div at bounding box center [95, 168] width 15 height 10
click at [120, 166] on p at bounding box center [240, 168] width 266 height 8
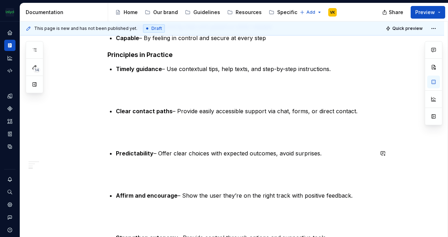
scroll to position [358, 0]
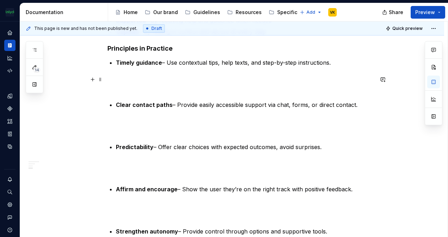
click at [142, 89] on p at bounding box center [240, 83] width 266 height 17
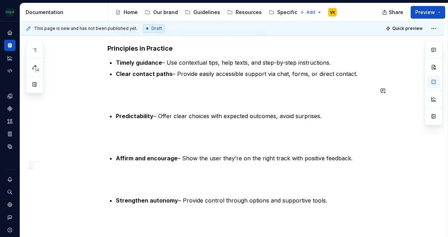
click at [121, 104] on div "Customer Centricity – Putting the User at the Center   Guidance and support for…" at bounding box center [240, 17] width 266 height 459
click at [123, 96] on p at bounding box center [240, 95] width 266 height 17
click at [119, 104] on div "Customer Centricity – Putting the User at the Center   Guidance and support for…" at bounding box center [240, 17] width 266 height 459
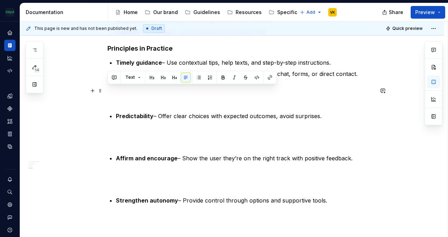
click at [118, 94] on p at bounding box center [240, 95] width 266 height 17
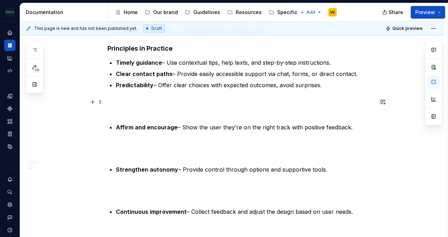
click at [124, 111] on p at bounding box center [240, 106] width 266 height 17
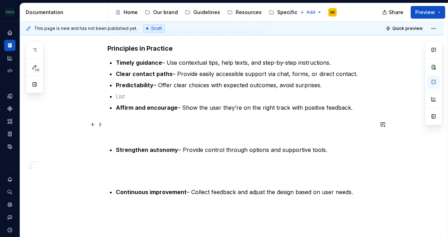
click at [132, 135] on p at bounding box center [240, 128] width 266 height 17
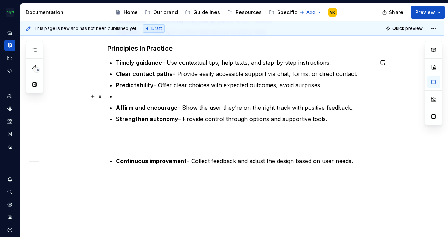
click at [123, 97] on p at bounding box center [245, 96] width 258 height 8
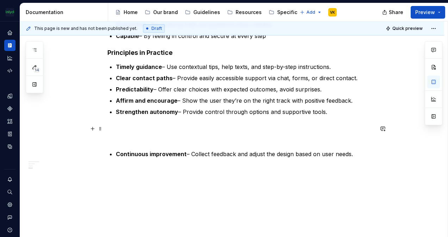
click at [132, 137] on p at bounding box center [240, 133] width 266 height 17
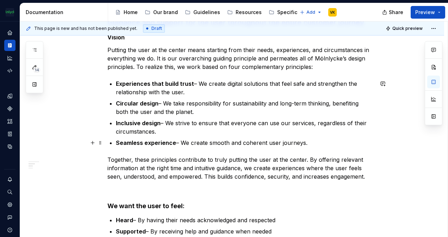
scroll to position [182, 0]
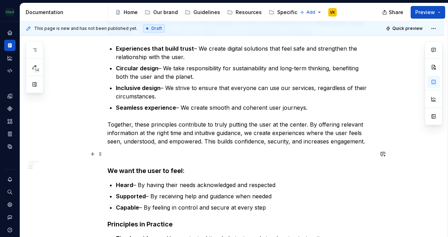
click at [142, 157] on p at bounding box center [240, 154] width 266 height 8
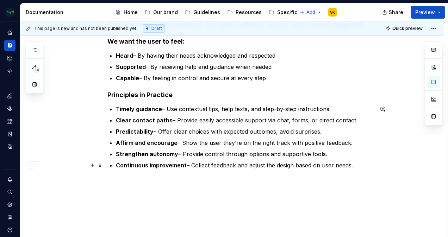
scroll to position [310, 0]
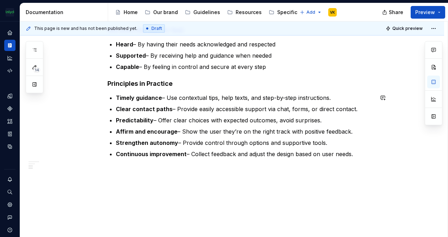
click at [176, 190] on div "This page is new and has not been published yet. Draft Quick preview Design Pri…" at bounding box center [234, 129] width 428 height 216
click at [108, 175] on div "Customer Centricity – Putting the User at the Center   Guidance and support for…" at bounding box center [232, 28] width 424 height 419
click at [94, 173] on button "button" at bounding box center [93, 171] width 10 height 10
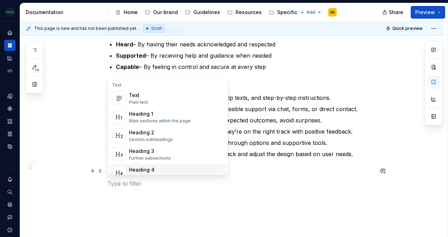
click at [131, 187] on div "Customer Centricity – Putting the User at the Center   Guidance and support for…" at bounding box center [240, 16] width 266 height 361
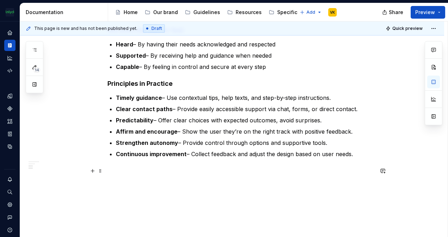
click at [116, 169] on p at bounding box center [240, 171] width 266 height 8
click at [136, 170] on strong "How We Measure Person-Centered Design" at bounding box center [167, 171] width 120 height 7
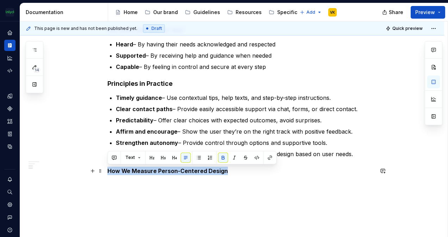
click at [136, 170] on strong "How We Measure Person-Centered Design" at bounding box center [167, 171] width 120 height 7
click at [174, 156] on button "button" at bounding box center [174, 158] width 10 height 10
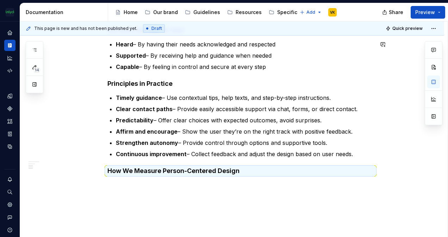
type textarea "*"
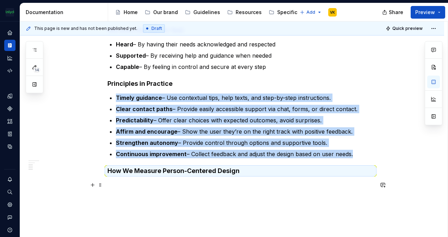
click at [118, 185] on p at bounding box center [240, 185] width 266 height 8
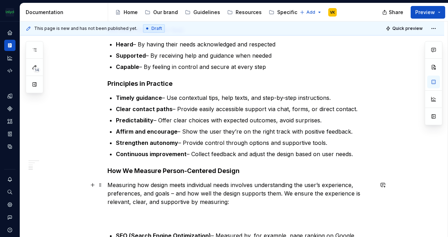
scroll to position [451, 0]
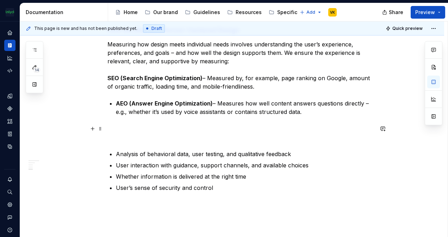
click at [136, 139] on p at bounding box center [240, 133] width 266 height 17
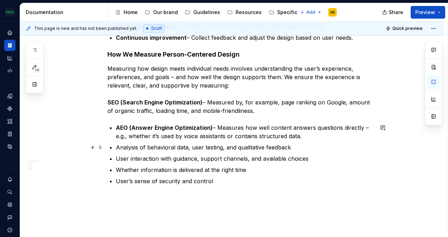
scroll to position [416, 0]
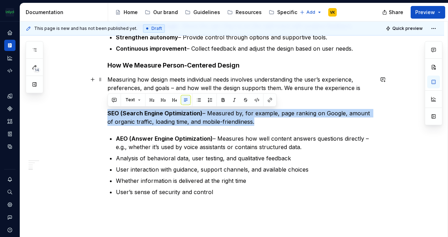
drag, startPoint x: 257, startPoint y: 123, endPoint x: 107, endPoint y: 113, distance: 150.0
click at [107, 113] on p "Measuring how design meets individual needs involves understanding the user’s e…" at bounding box center [240, 100] width 266 height 51
copy p "SEO (Search Engine Optimization) – Measured by, for example, page ranking on Go…"
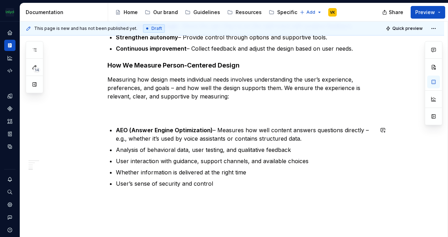
click at [119, 117] on p "Measuring how design meets individual needs involves understanding the user’s e…" at bounding box center [240, 96] width 266 height 42
click at [117, 128] on strong "AEO (Answer Engine Optimization)" at bounding box center [164, 130] width 97 height 7
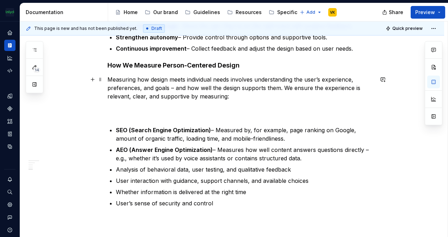
click at [131, 111] on p "Measuring how design meets individual needs involves understanding the user’s e…" at bounding box center [240, 96] width 266 height 42
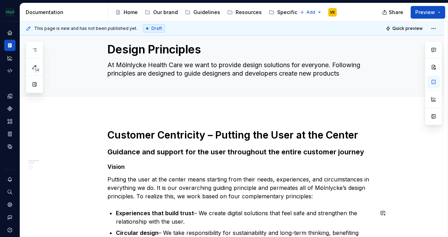
scroll to position [0, 0]
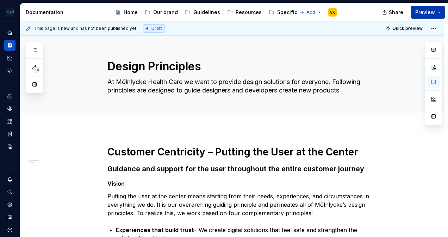
click at [439, 8] on button "Preview" at bounding box center [428, 12] width 35 height 13
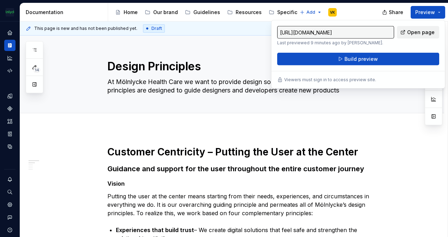
click at [410, 32] on span "Open page" at bounding box center [420, 32] width 27 height 7
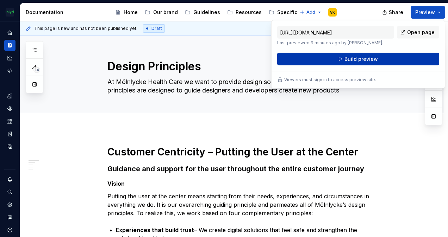
click at [354, 59] on span "Build preview" at bounding box center [360, 59] width 33 height 7
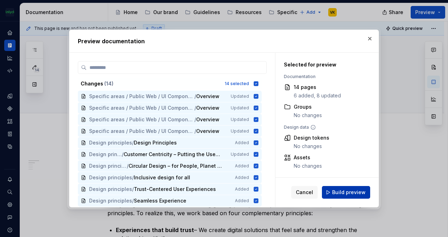
click at [344, 195] on span "Build preview" at bounding box center [348, 192] width 33 height 7
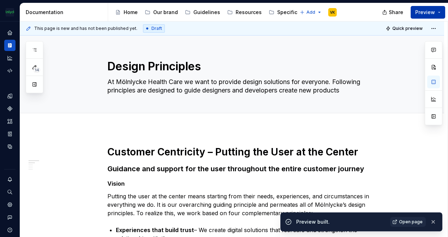
click at [443, 13] on button "Preview" at bounding box center [428, 12] width 35 height 13
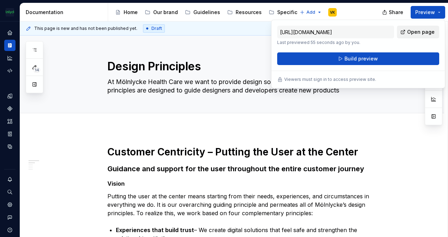
click at [421, 33] on span "Open page" at bounding box center [420, 32] width 27 height 7
type textarea "*"
